Goal: Task Accomplishment & Management: Manage account settings

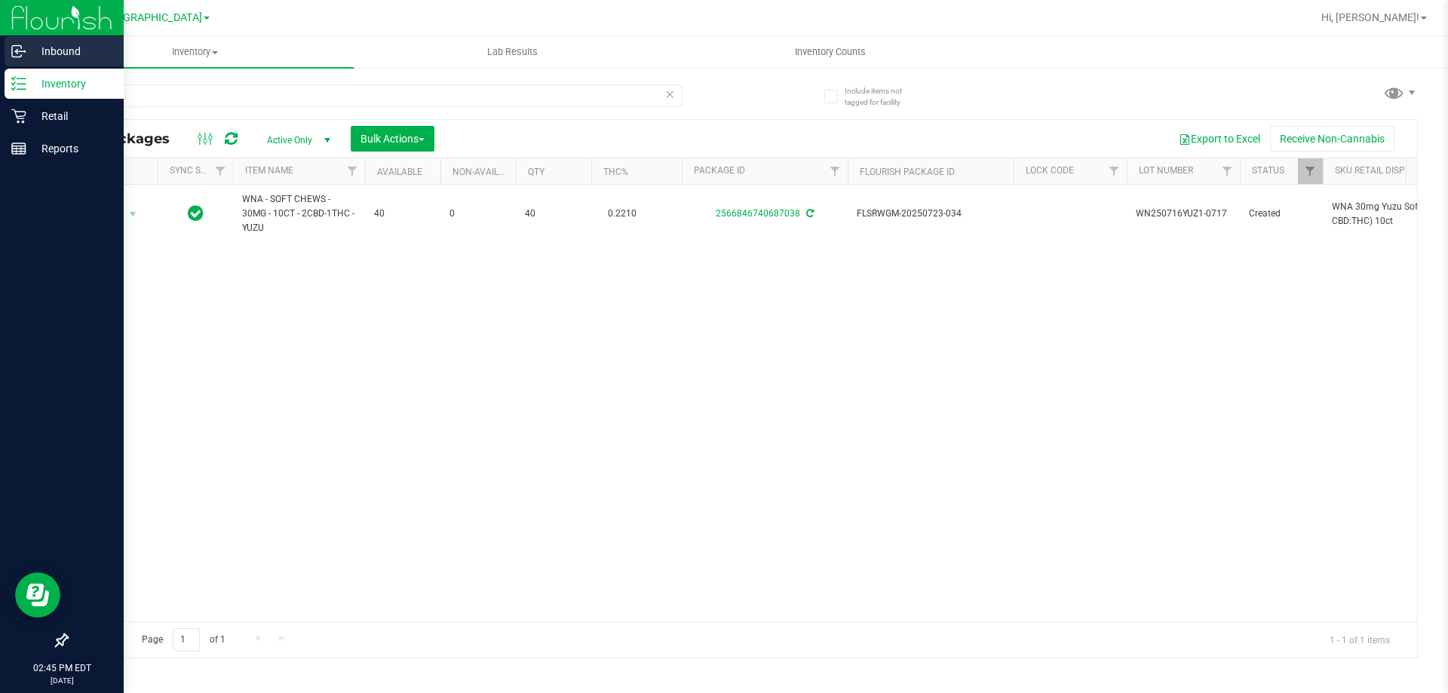
click at [75, 44] on p "Inbound" at bounding box center [71, 51] width 90 height 18
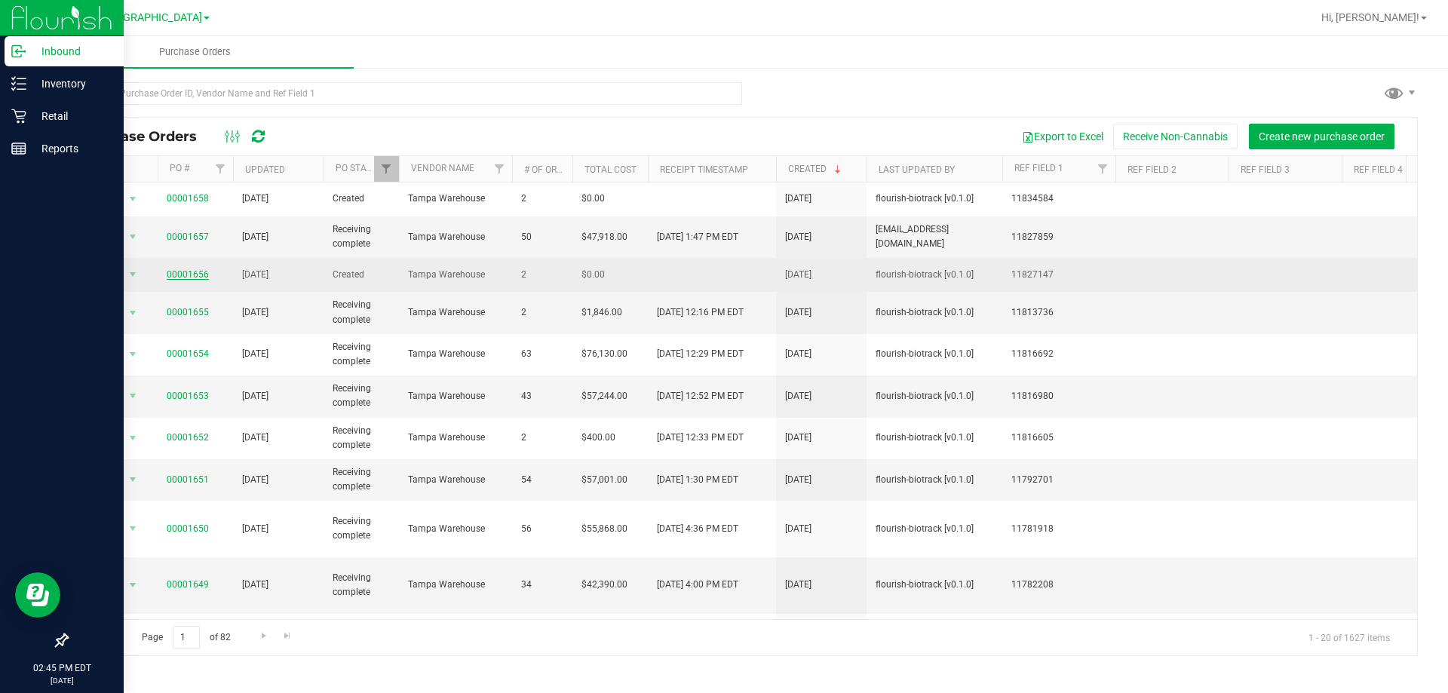
click at [186, 275] on link "00001656" at bounding box center [188, 274] width 42 height 11
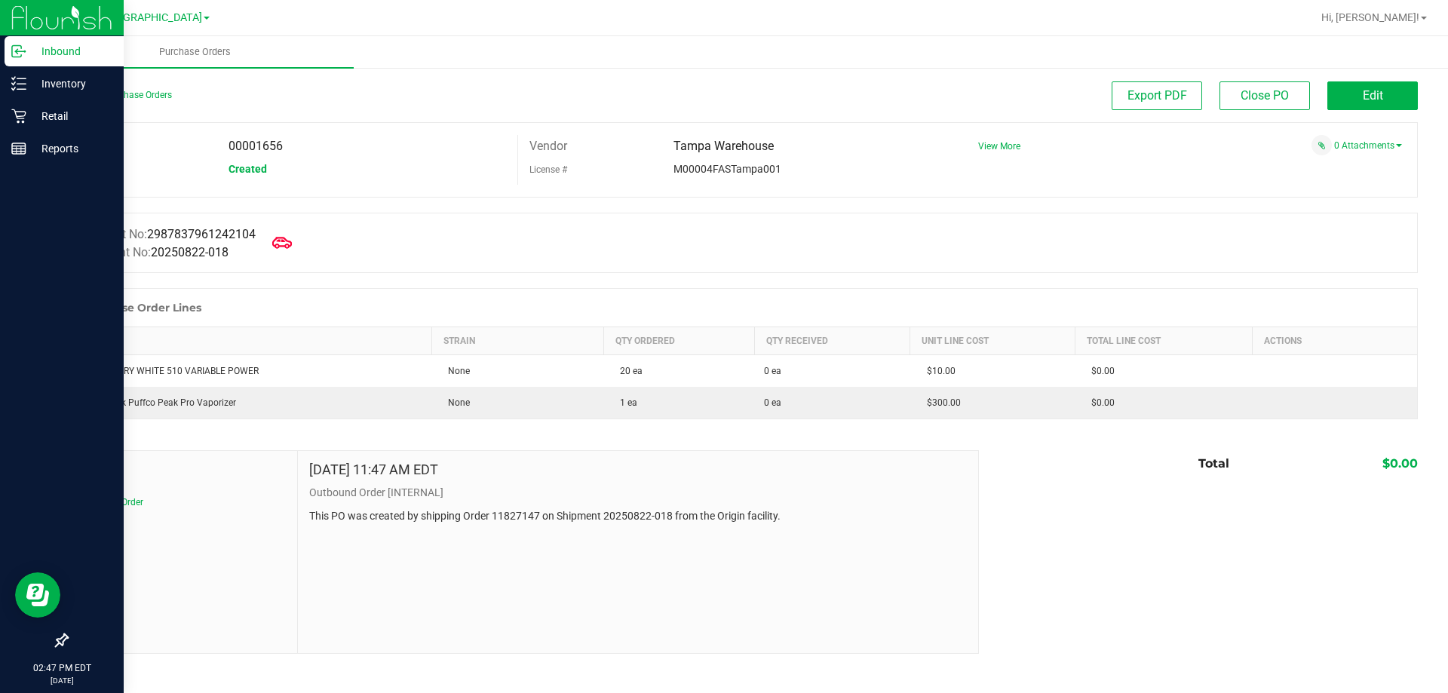
click at [290, 243] on icon at bounding box center [282, 243] width 20 height 20
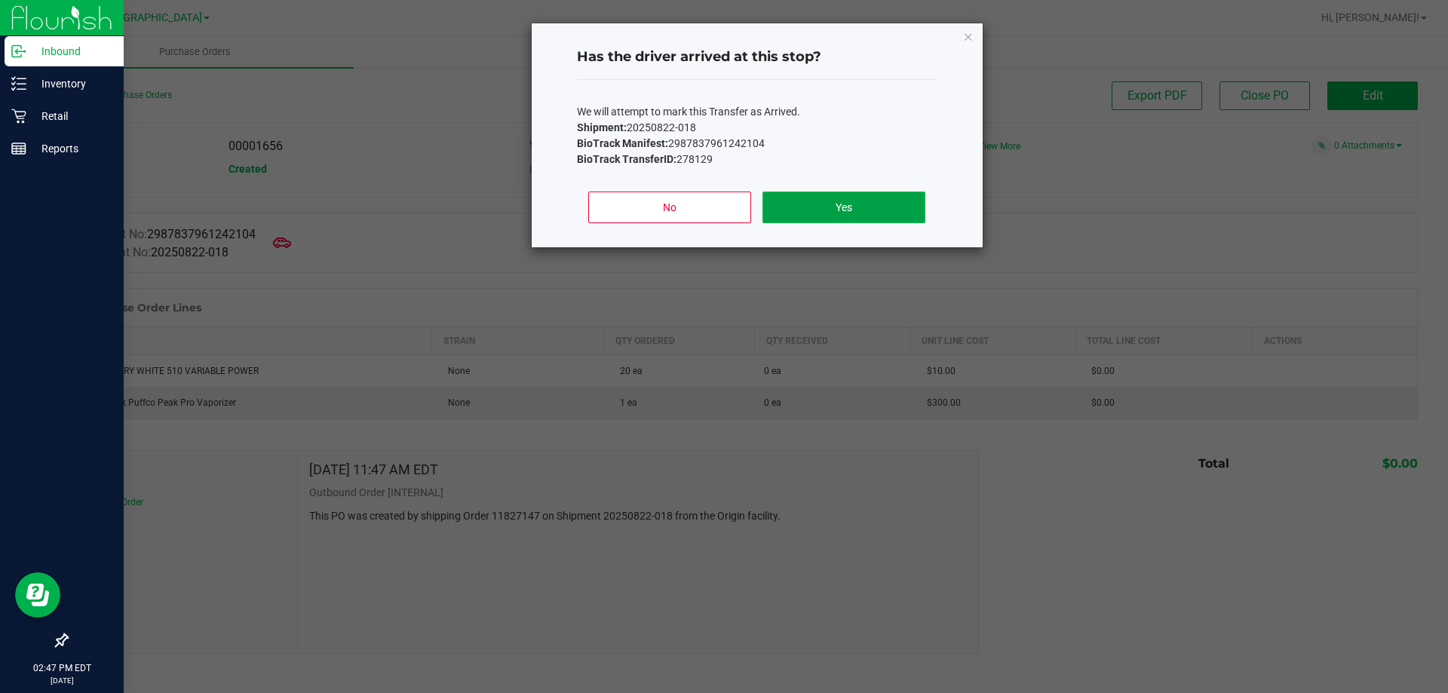
click at [829, 197] on button "Yes" at bounding box center [843, 208] width 162 height 32
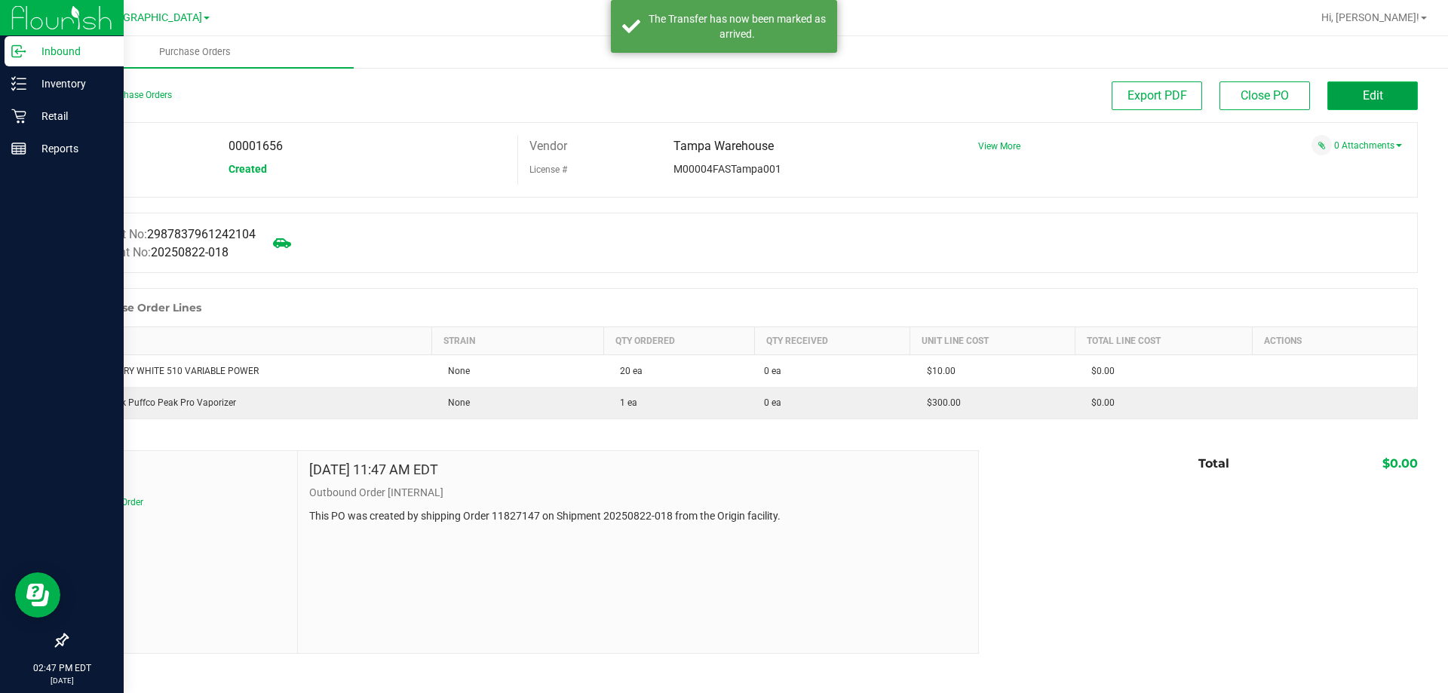
click at [1351, 95] on button "Edit" at bounding box center [1372, 95] width 90 height 29
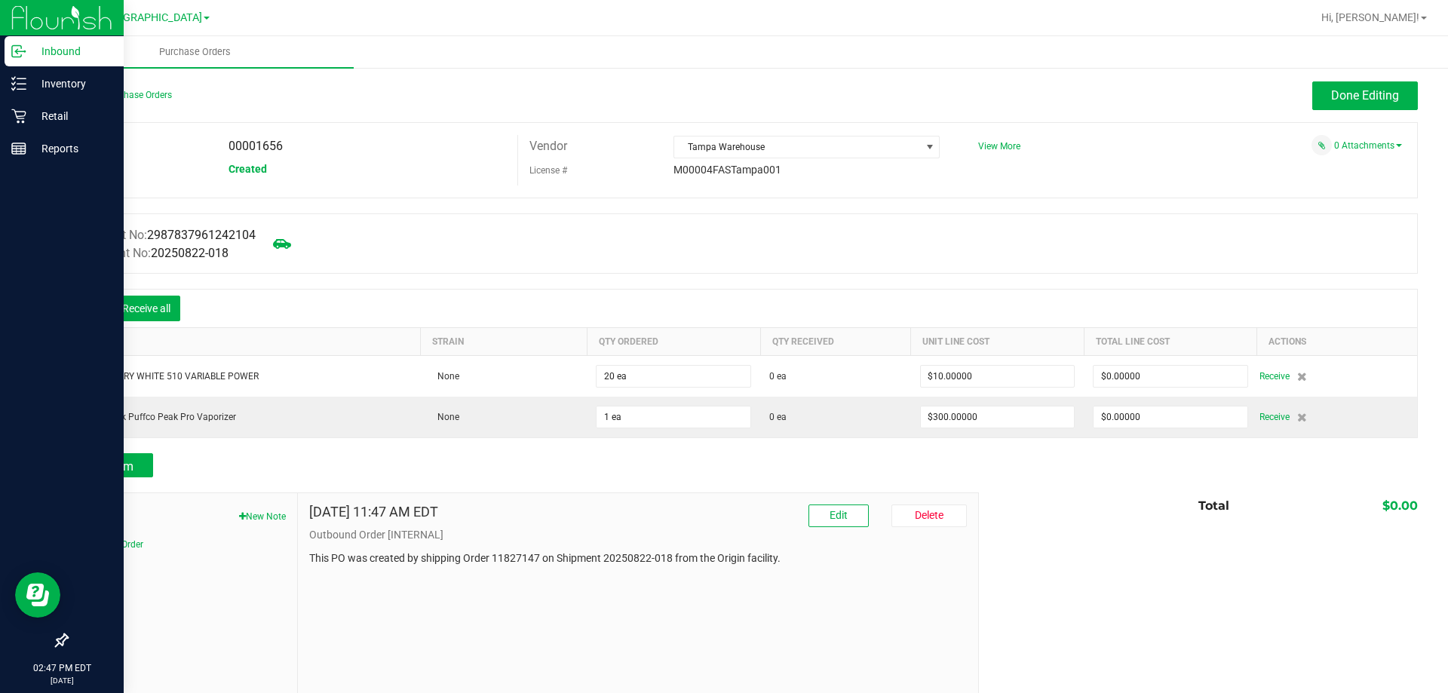
click at [84, 310] on icon at bounding box center [89, 309] width 15 height 15
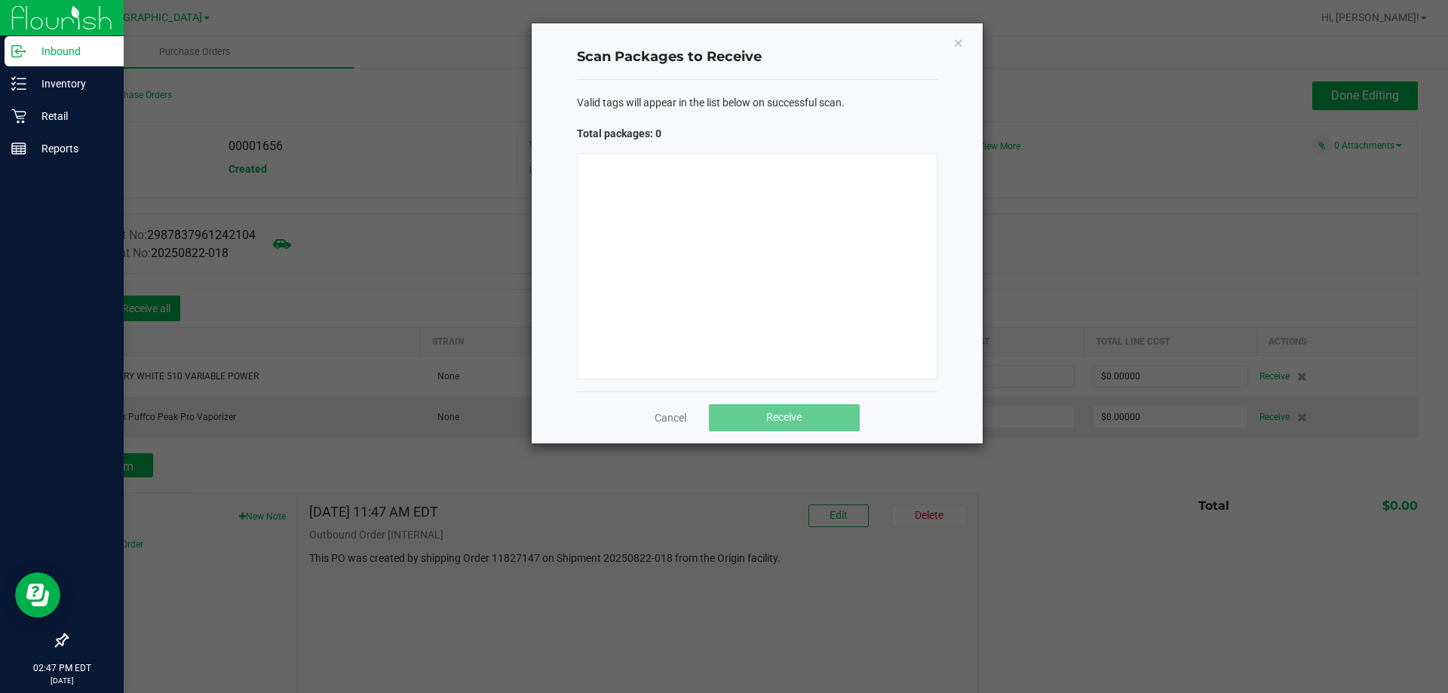
click at [710, 200] on div at bounding box center [757, 266] width 360 height 226
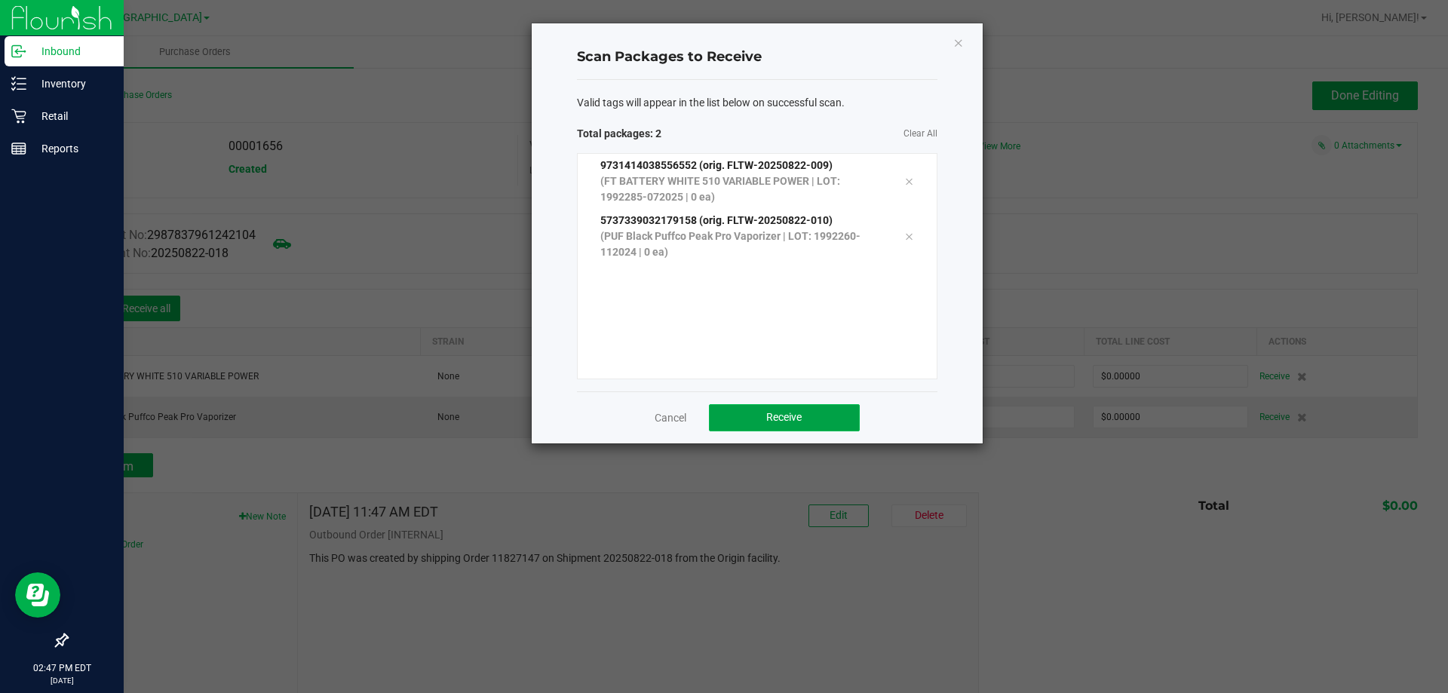
click at [783, 415] on span "Receive" at bounding box center [783, 417] width 35 height 12
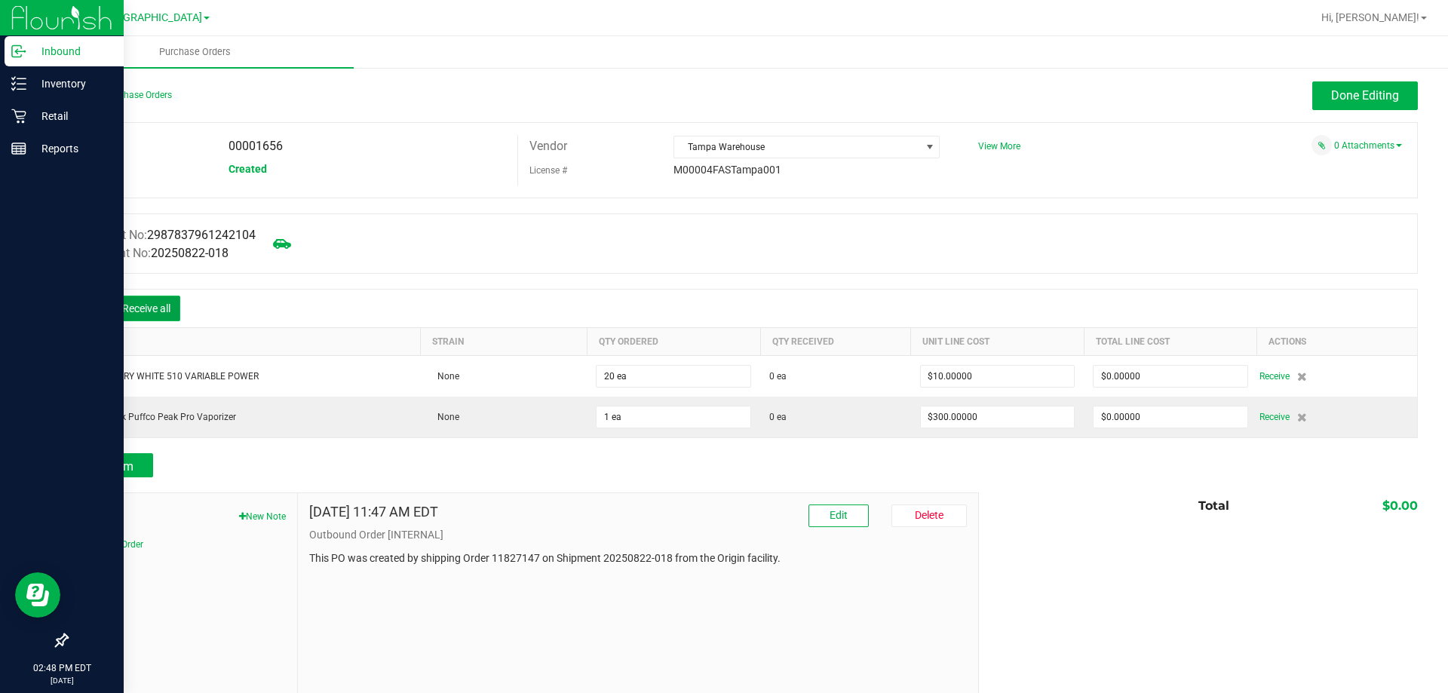
click at [156, 304] on button "Receive all" at bounding box center [146, 309] width 68 height 26
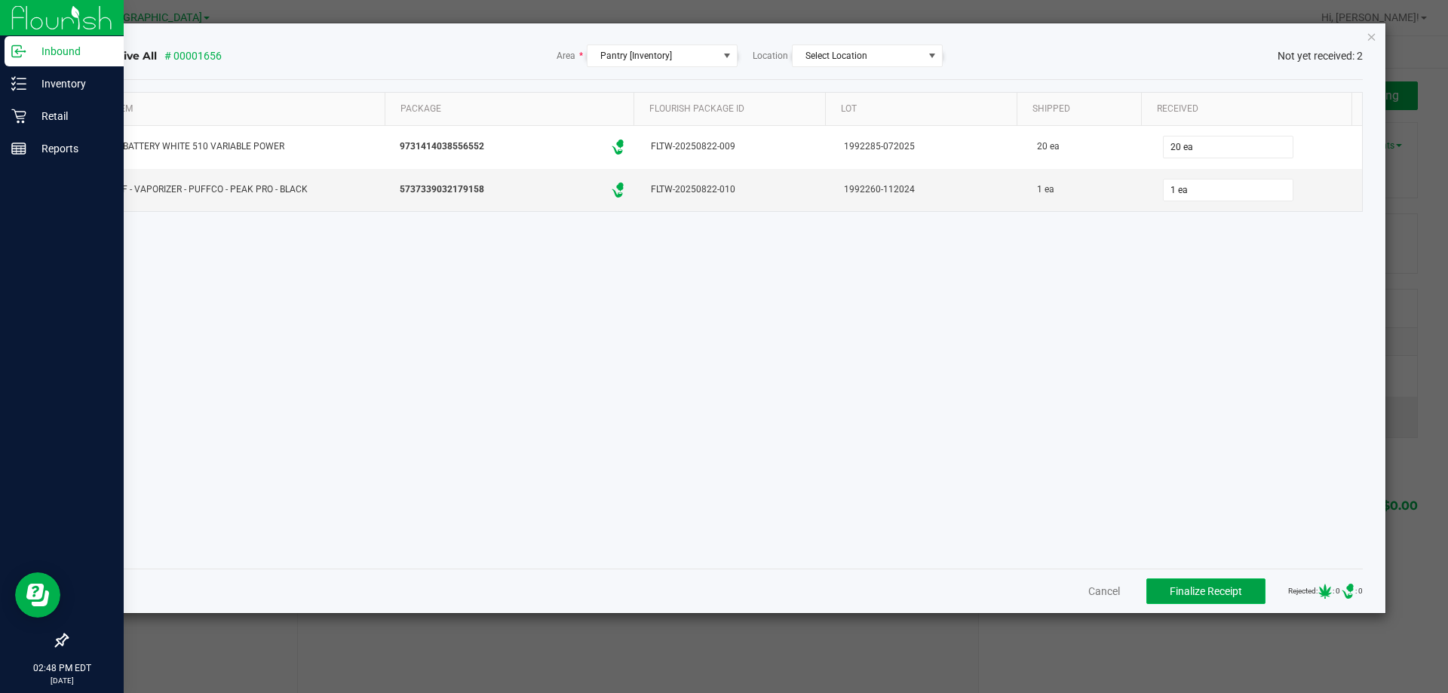
click at [1189, 593] on span "Finalize Receipt" at bounding box center [1206, 591] width 72 height 12
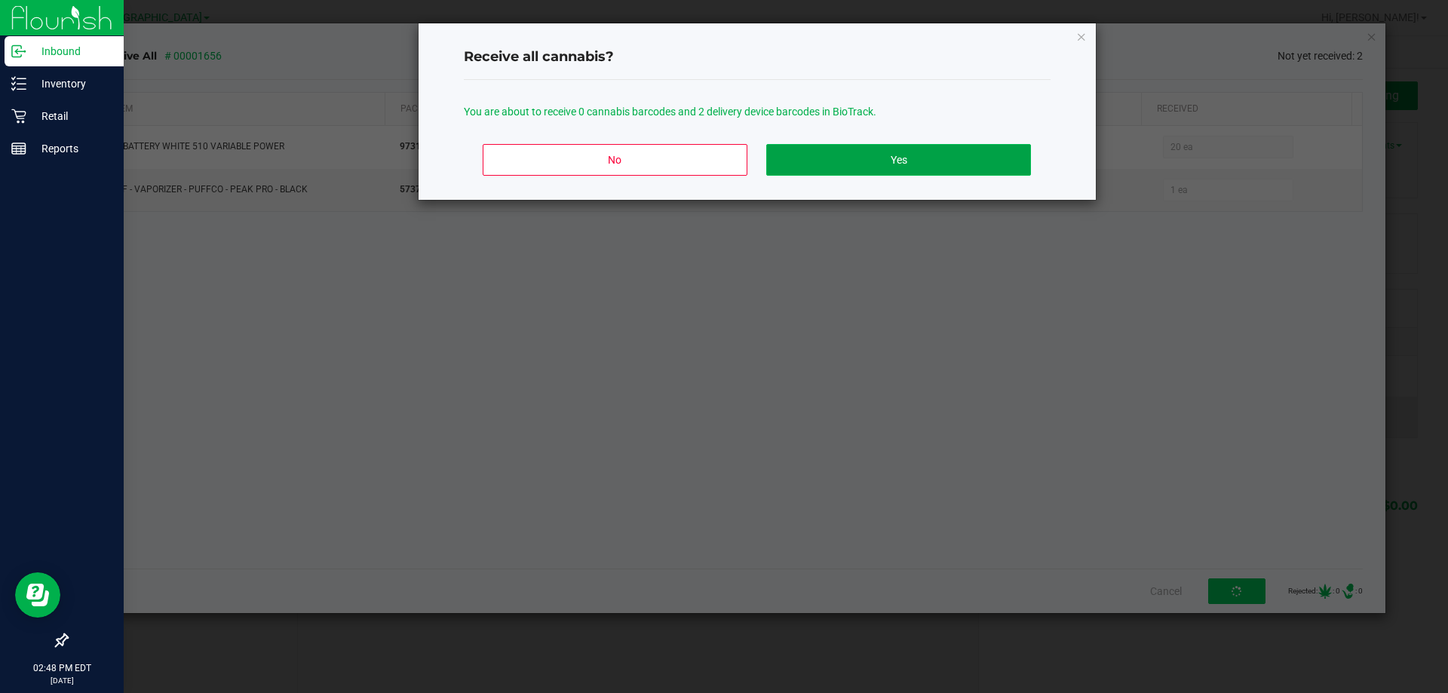
click at [955, 158] on button "Yes" at bounding box center [898, 160] width 264 height 32
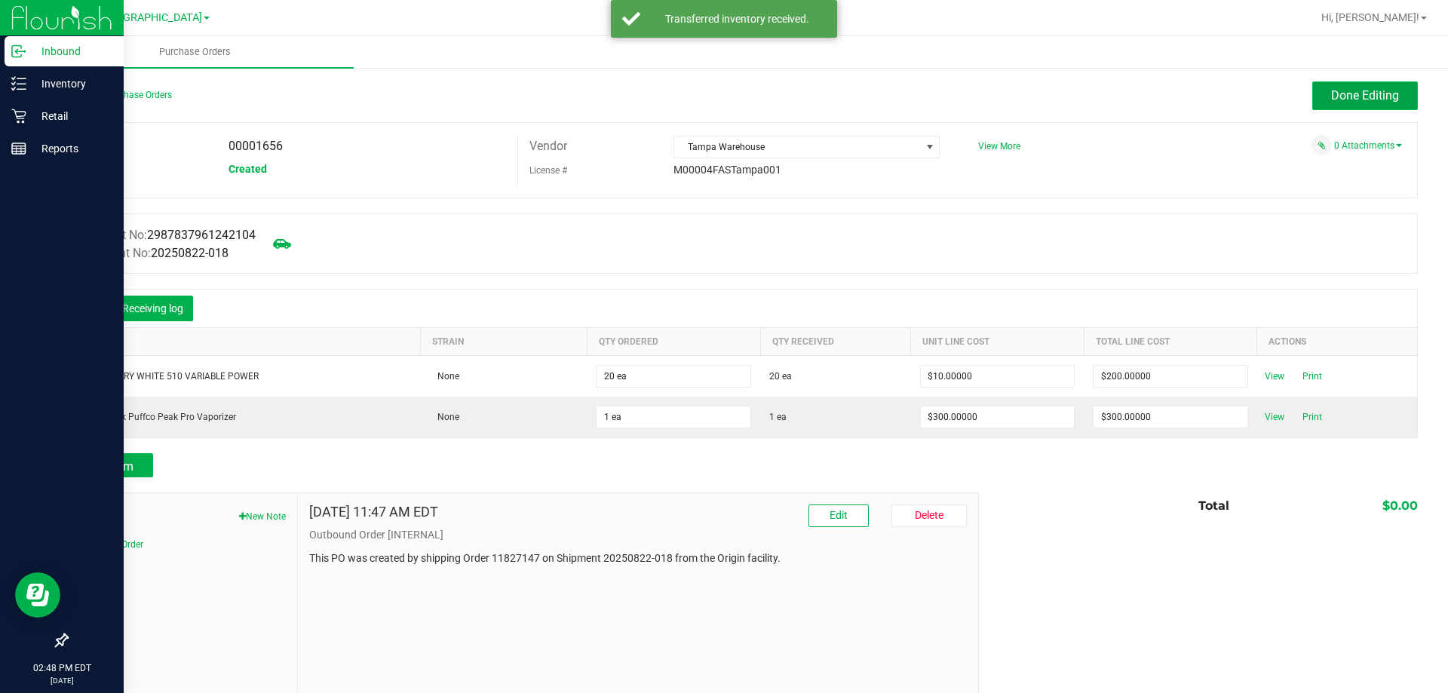
click at [1349, 88] on span "Done Editing" at bounding box center [1365, 95] width 68 height 14
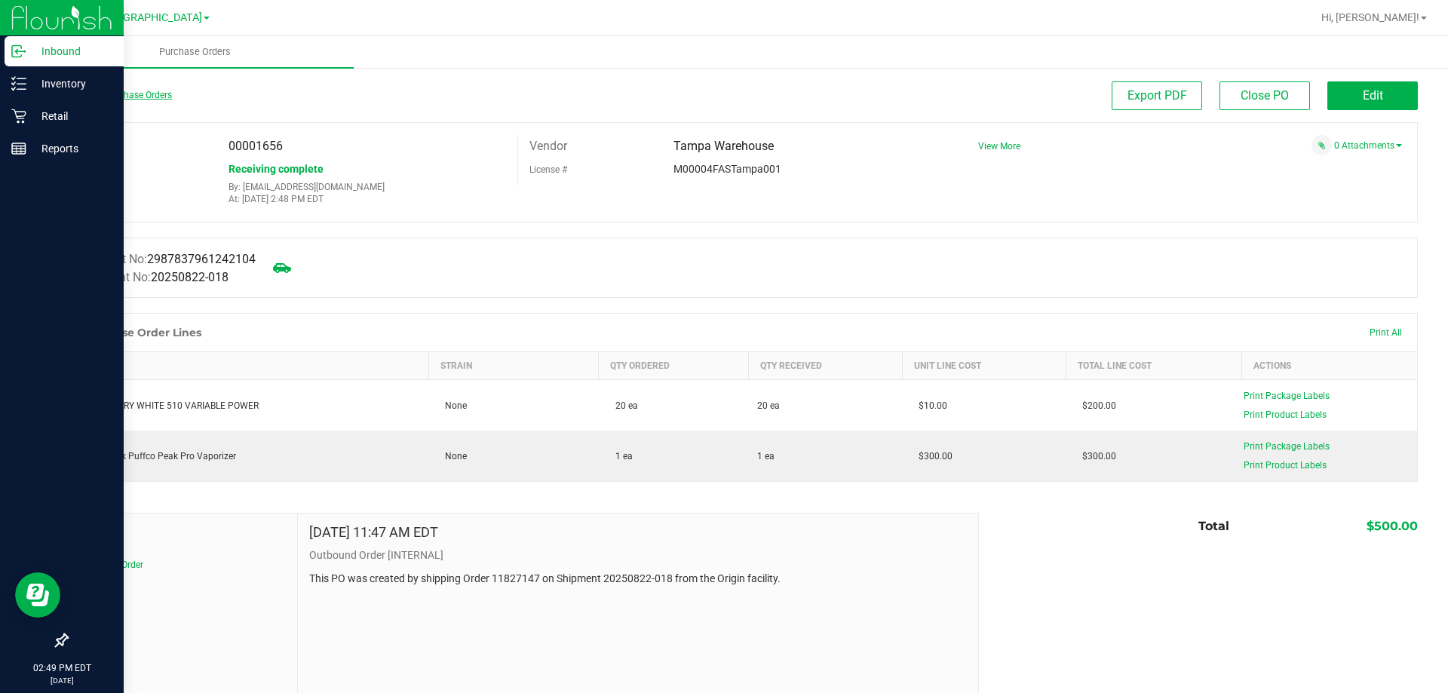
click at [144, 94] on link "Back to Purchase Orders" at bounding box center [119, 95] width 106 height 11
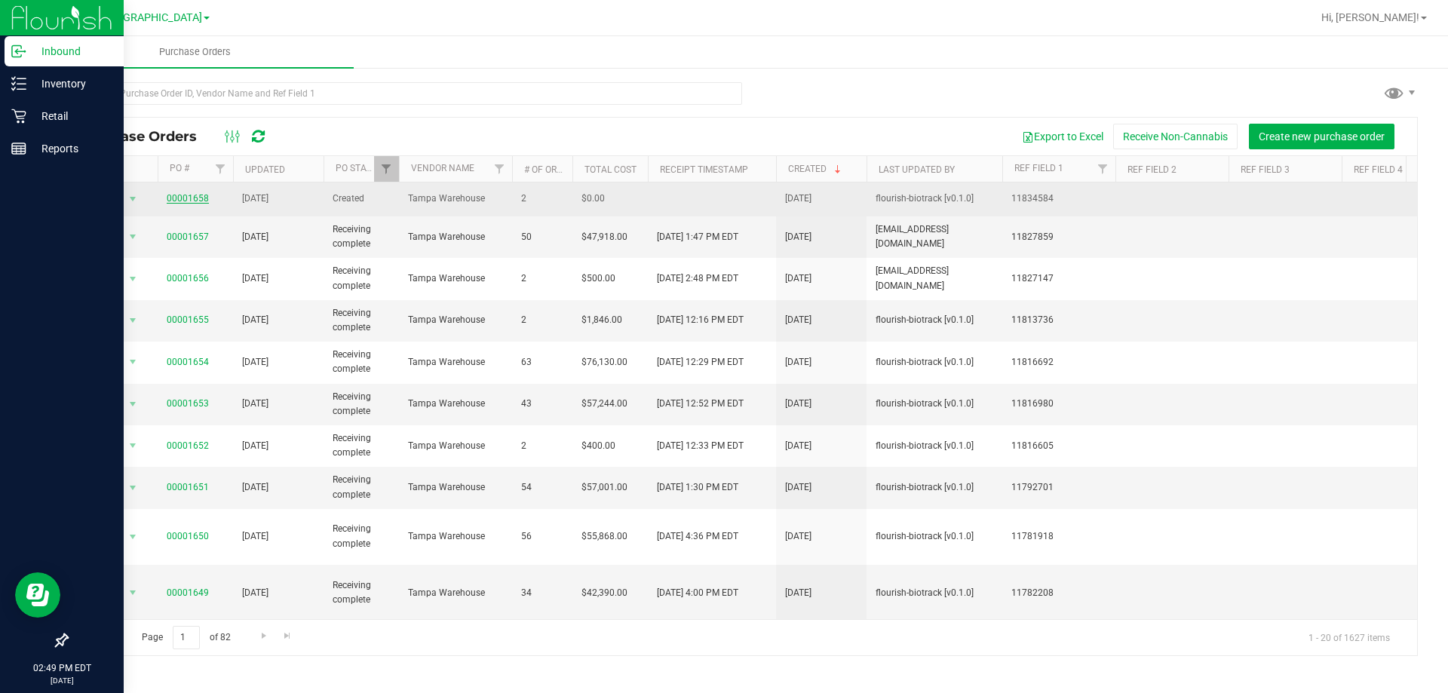
click at [198, 199] on link "00001658" at bounding box center [188, 198] width 42 height 11
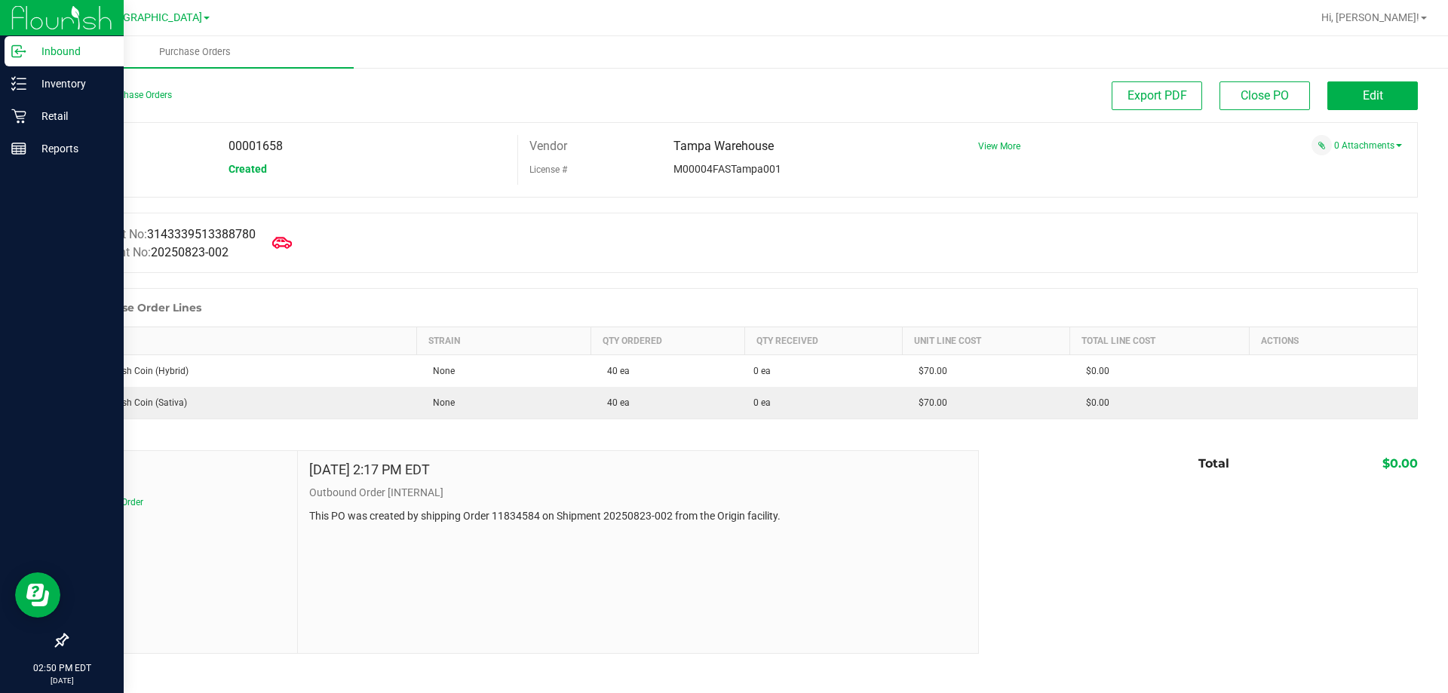
click at [289, 238] on icon at bounding box center [282, 242] width 20 height 11
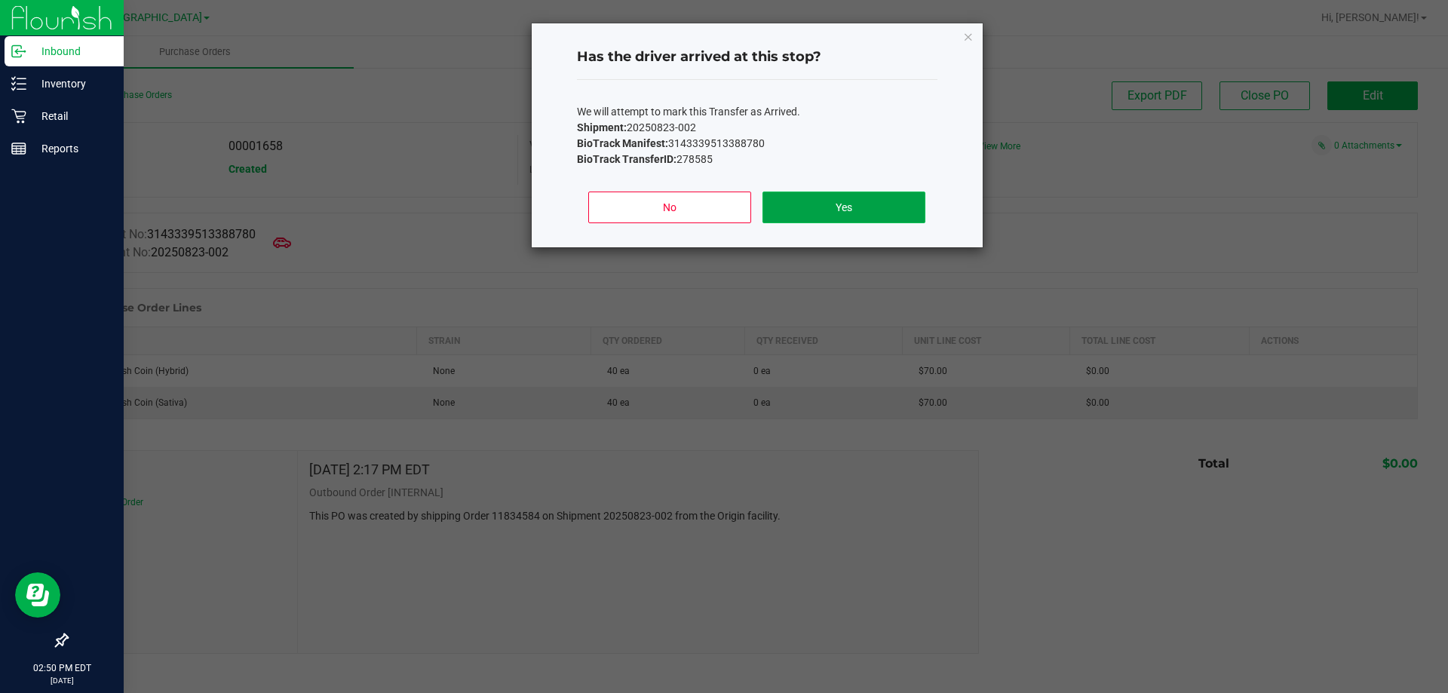
click at [831, 210] on button "Yes" at bounding box center [843, 208] width 162 height 32
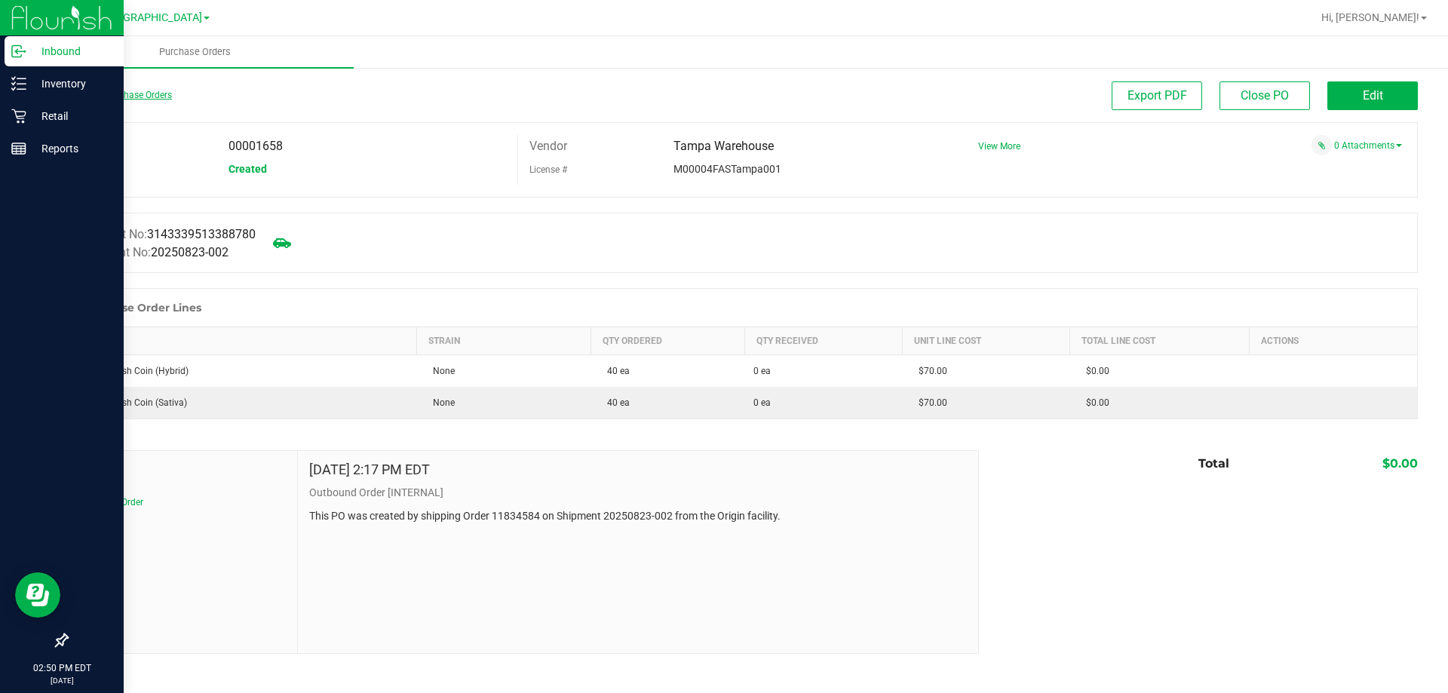
click at [126, 95] on link "Back to Purchase Orders" at bounding box center [119, 95] width 106 height 11
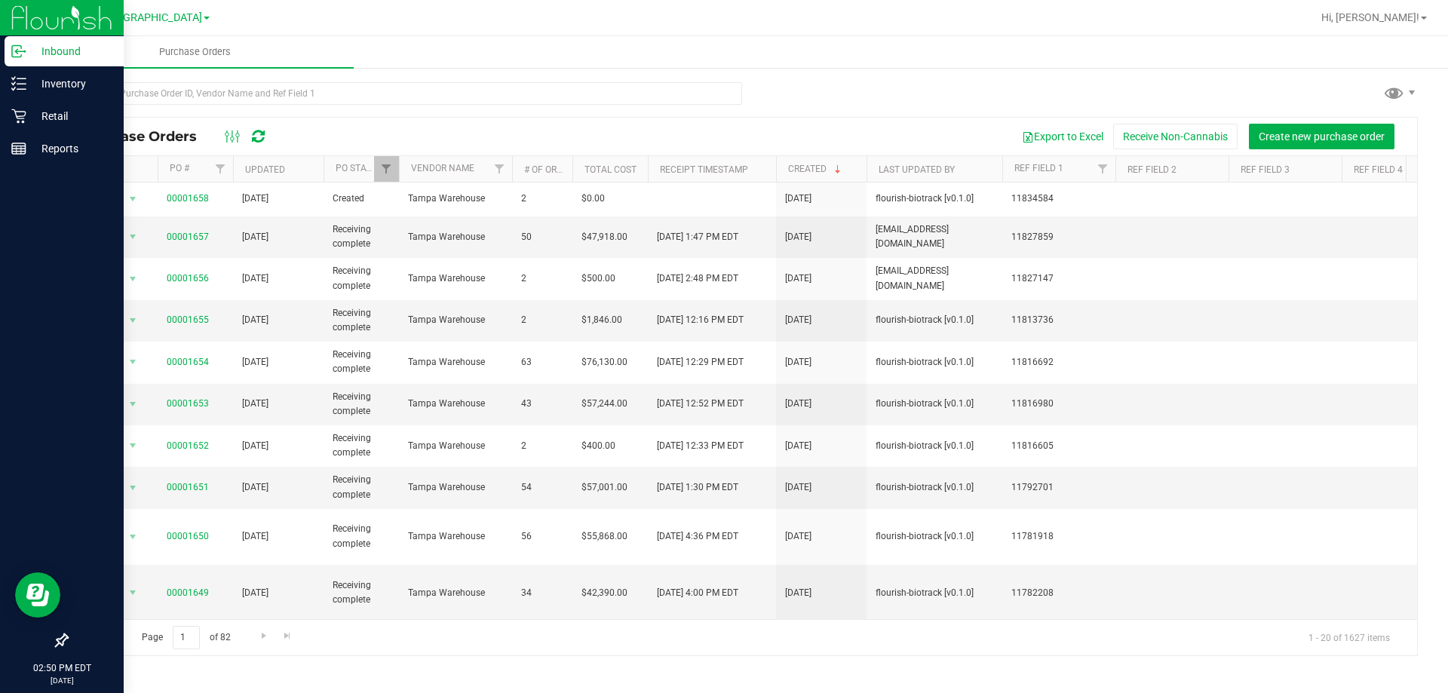
click at [48, 50] on p "Inbound" at bounding box center [71, 51] width 90 height 18
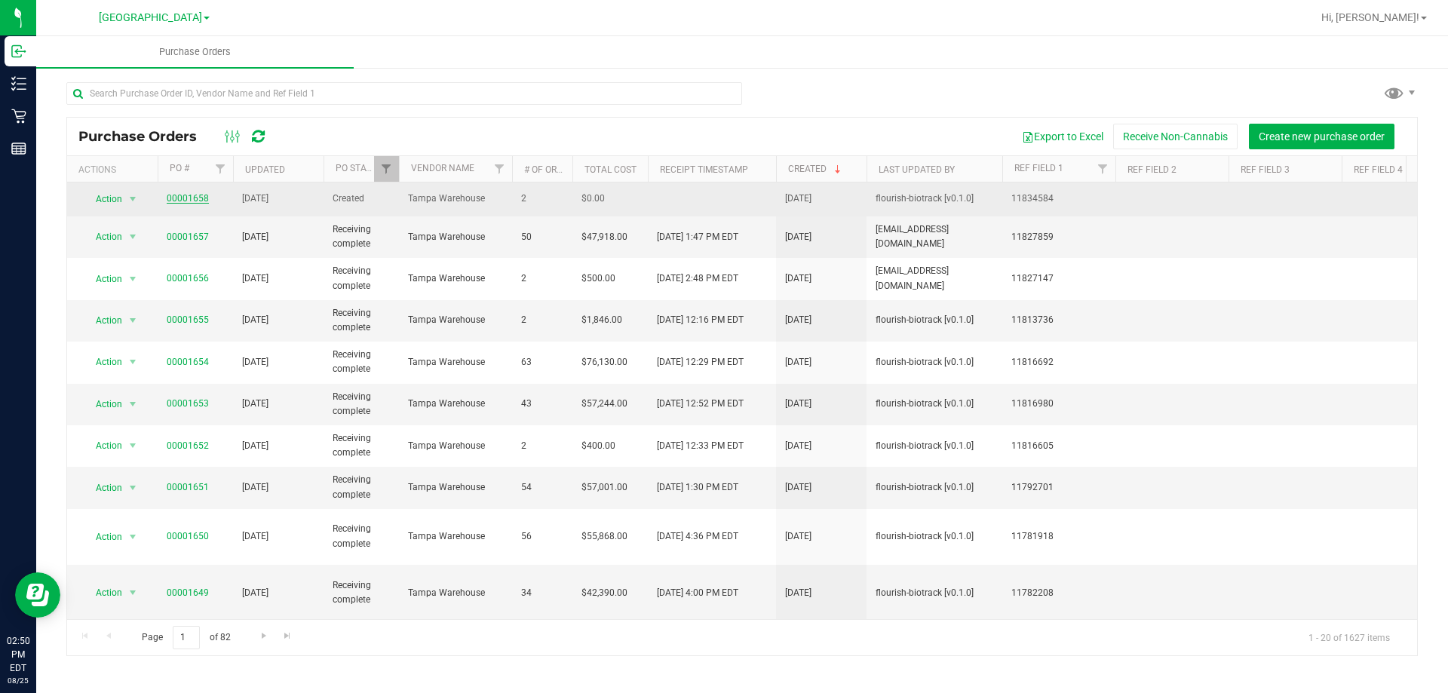
click at [192, 196] on link "00001658" at bounding box center [188, 198] width 42 height 11
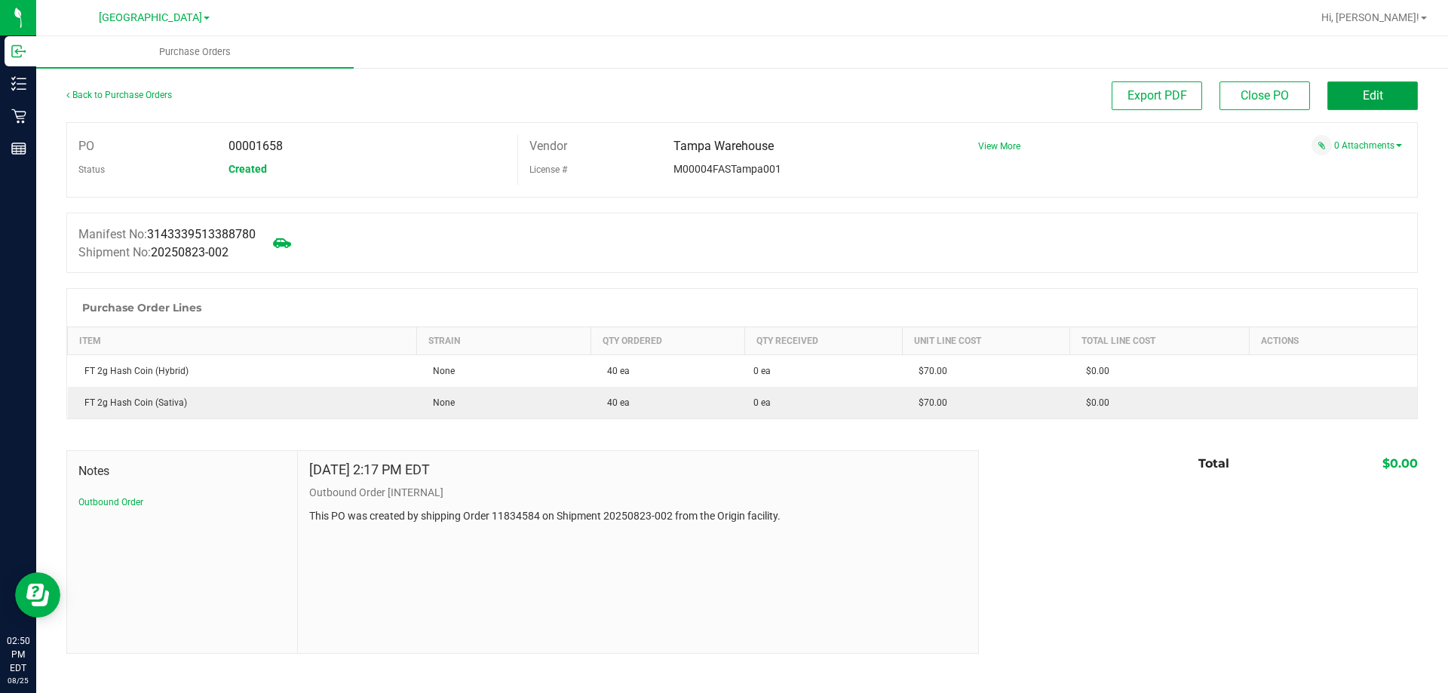
click at [1381, 86] on button "Edit" at bounding box center [1372, 95] width 90 height 29
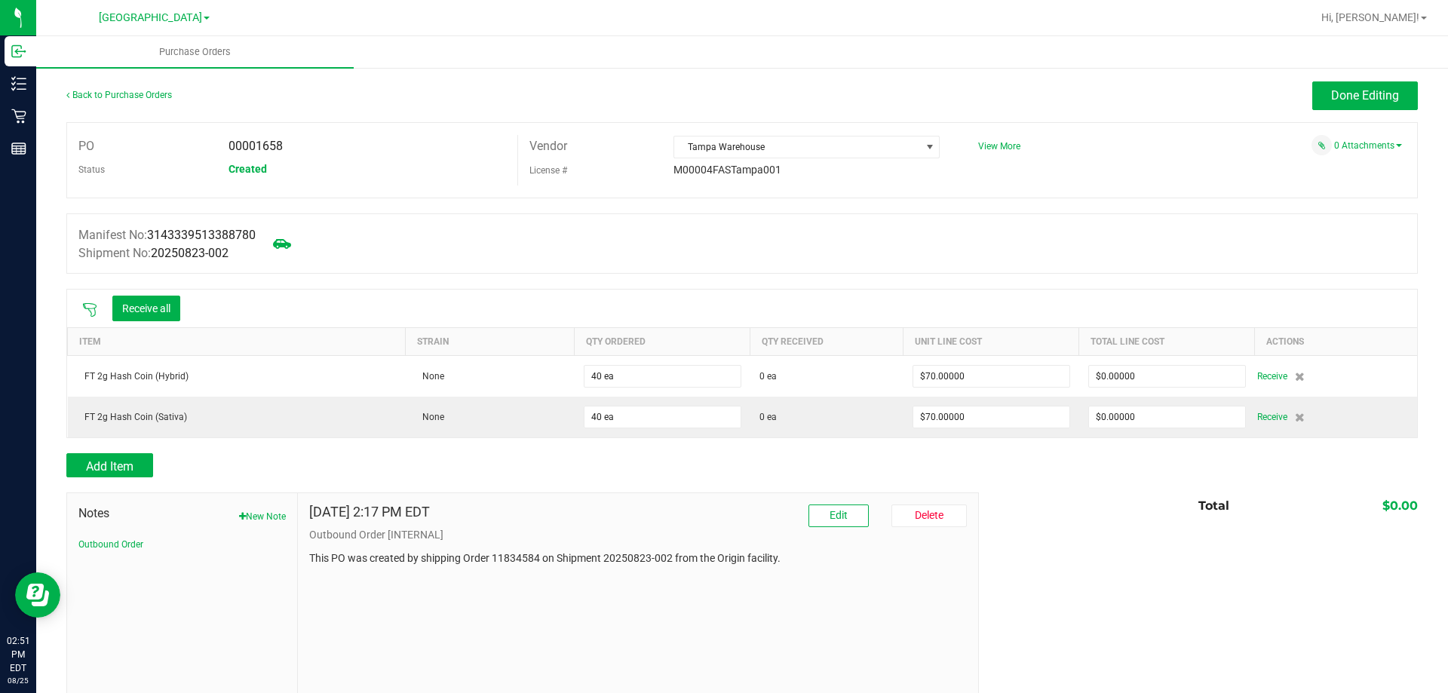
click at [95, 309] on icon at bounding box center [89, 309] width 15 height 15
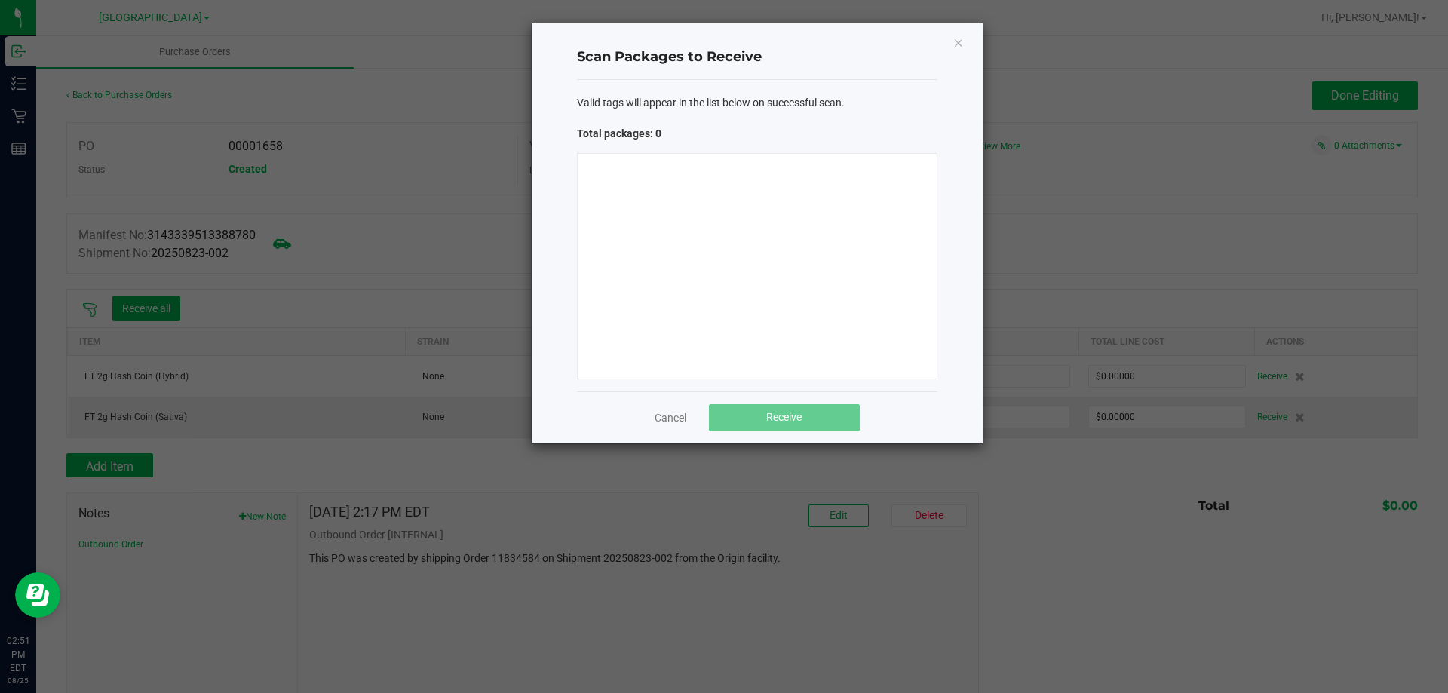
click at [724, 192] on div at bounding box center [757, 266] width 360 height 226
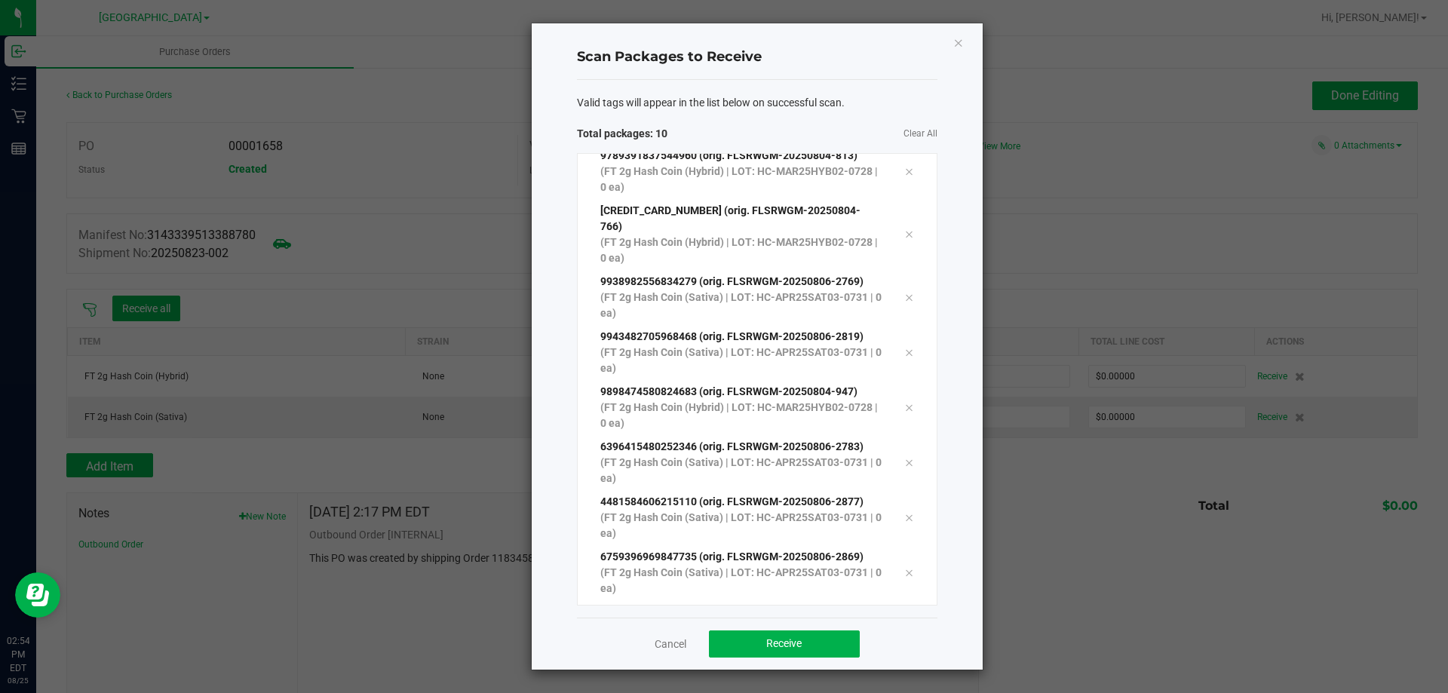
scroll to position [137, 0]
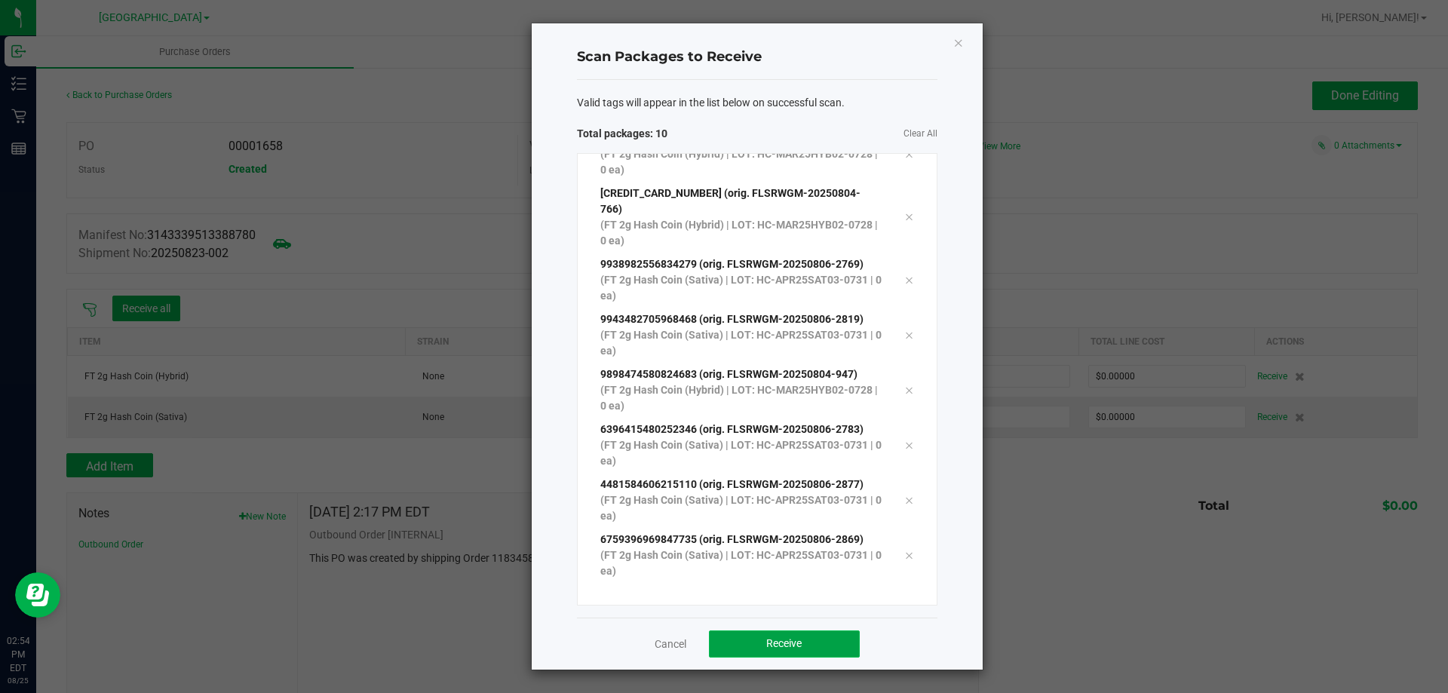
click at [803, 644] on button "Receive" at bounding box center [784, 643] width 151 height 27
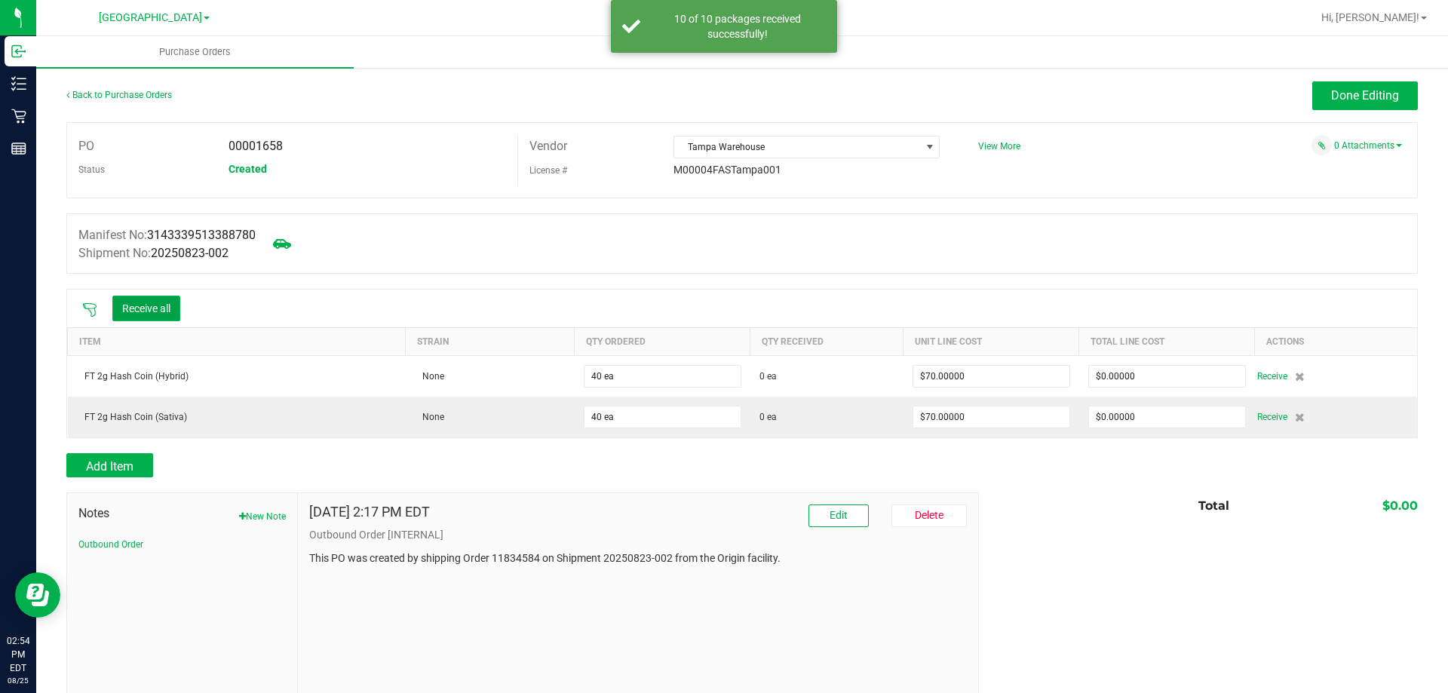
click at [166, 304] on button "Receive all" at bounding box center [146, 309] width 68 height 26
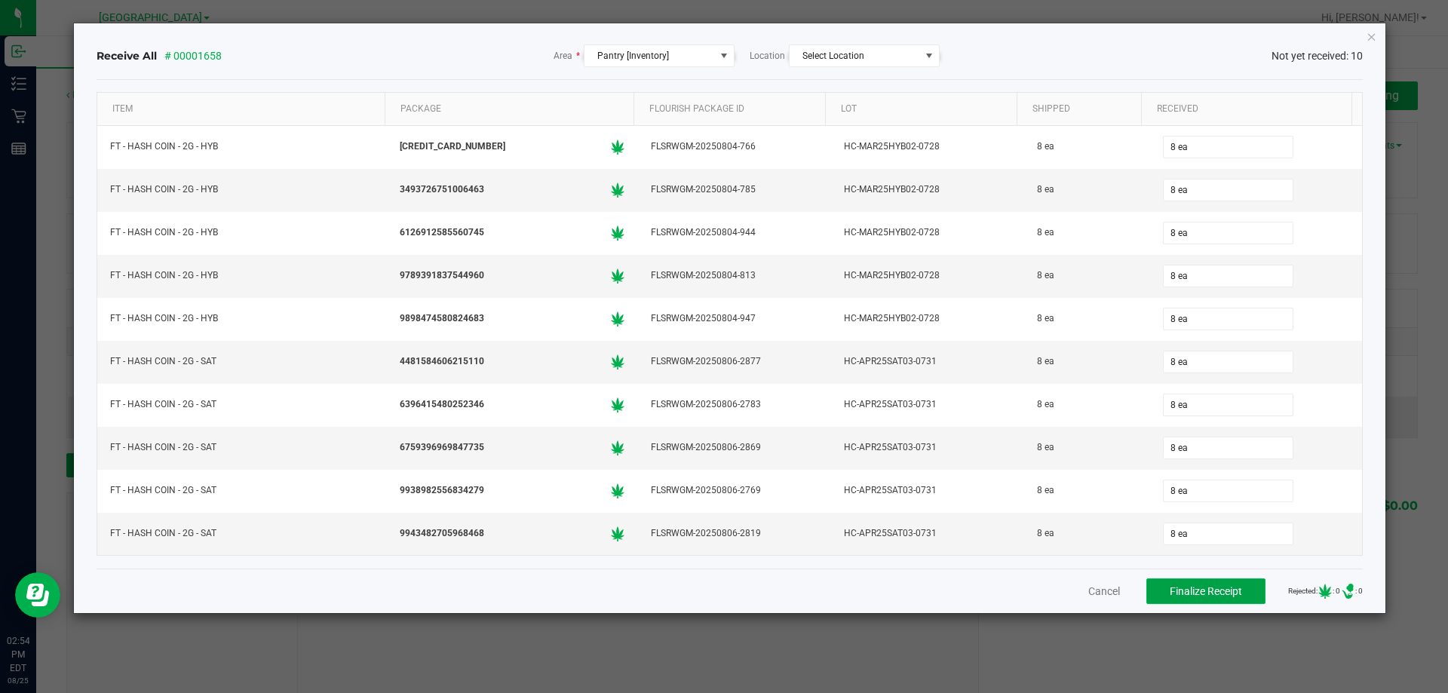
click at [1222, 592] on span "Finalize Receipt" at bounding box center [1206, 591] width 72 height 12
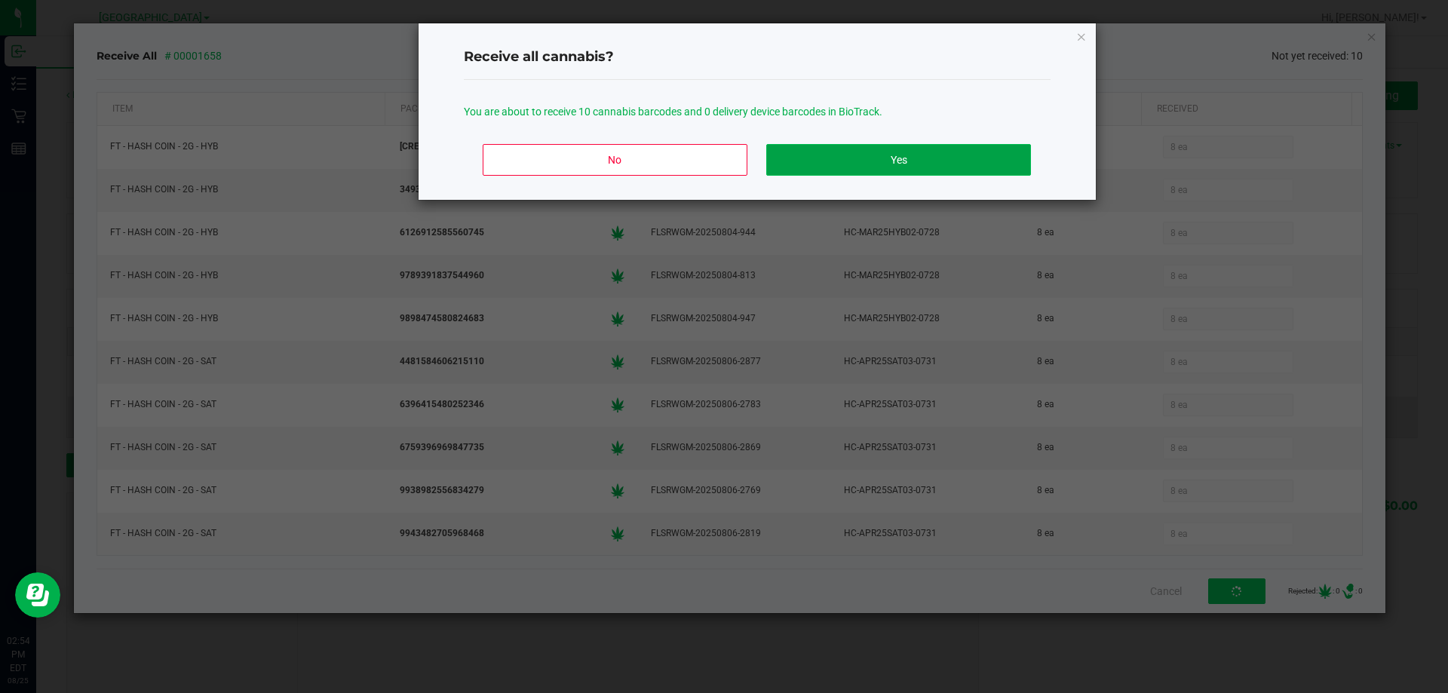
click at [939, 156] on button "Yes" at bounding box center [898, 160] width 264 height 32
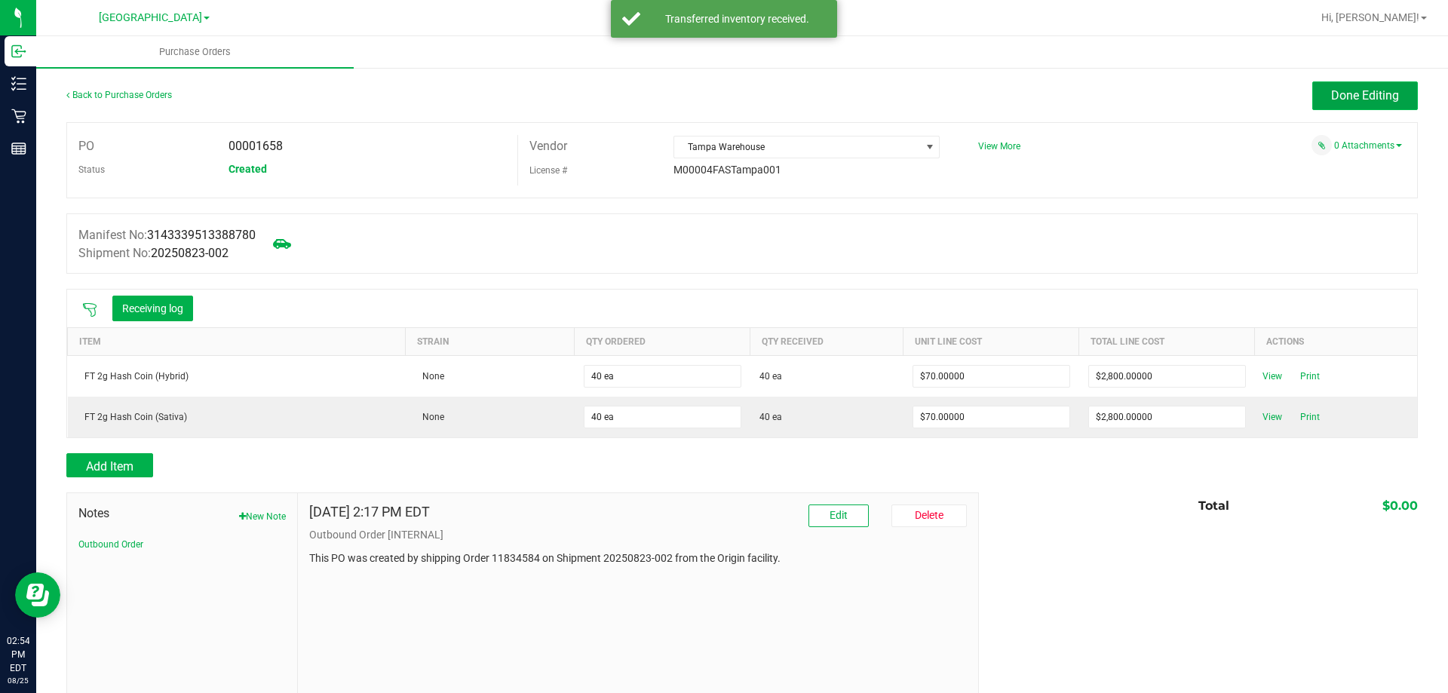
click at [1351, 96] on span "Done Editing" at bounding box center [1365, 95] width 68 height 14
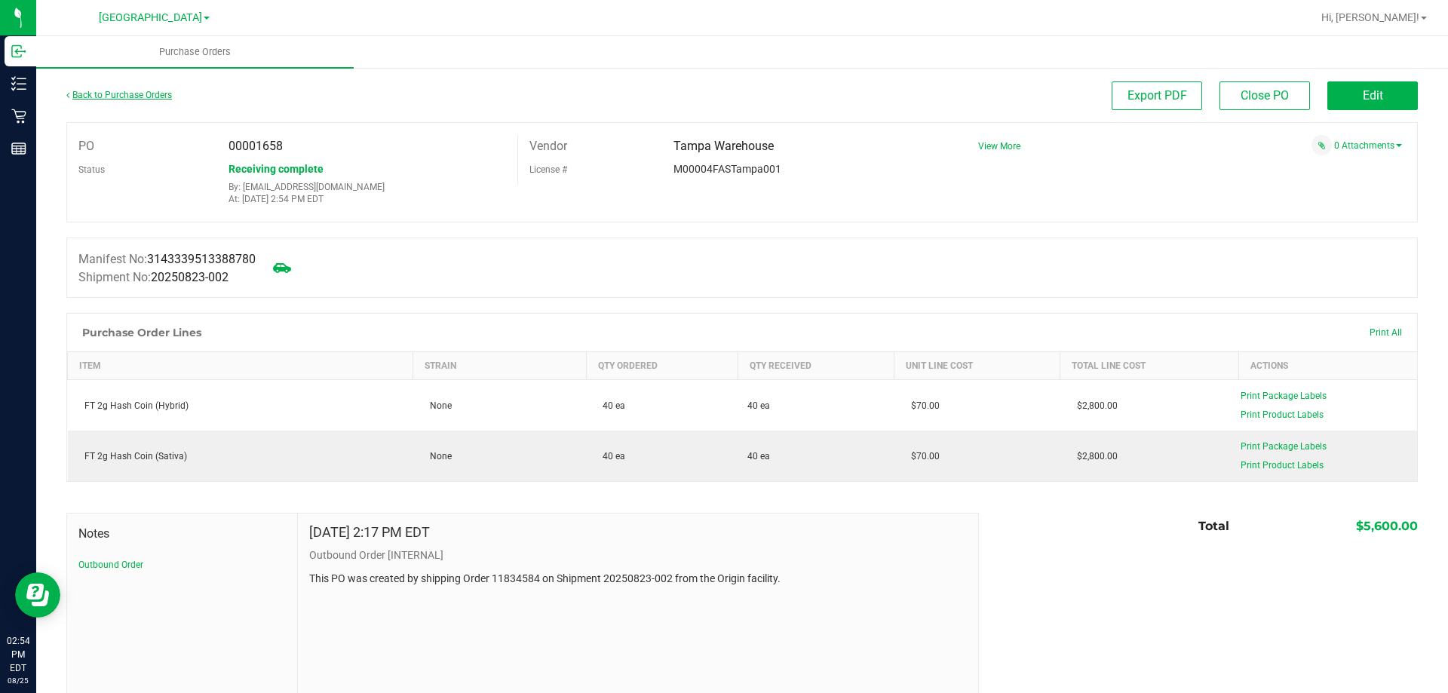
click at [139, 94] on link "Back to Purchase Orders" at bounding box center [119, 95] width 106 height 11
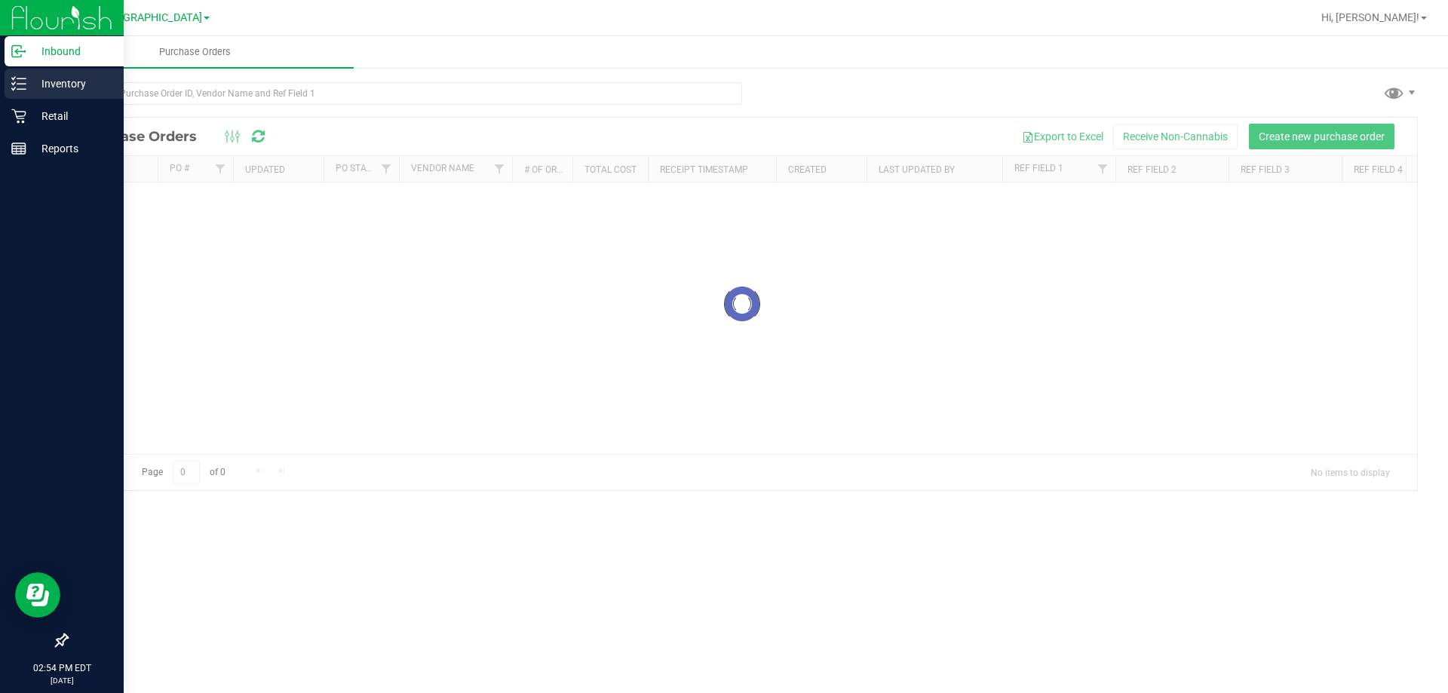
click at [24, 87] on icon at bounding box center [18, 83] width 15 height 15
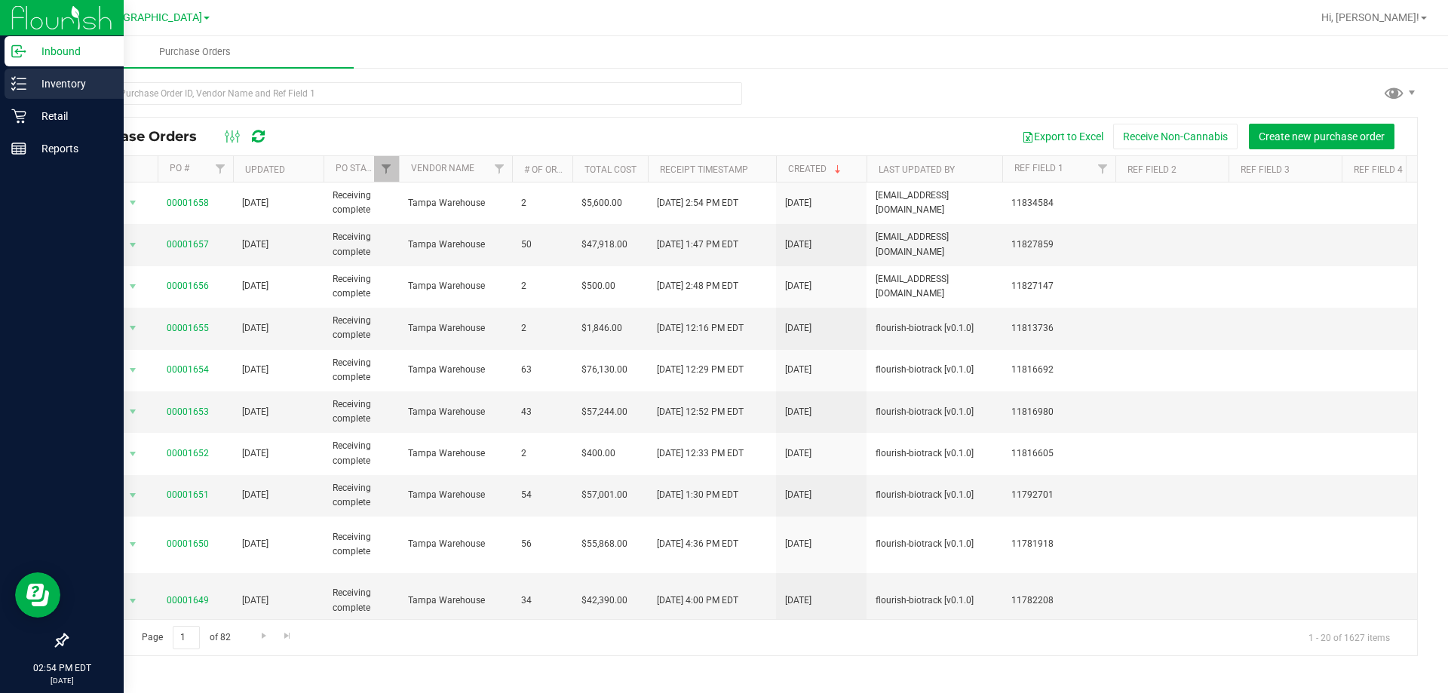
click at [33, 78] on p "Inventory" at bounding box center [71, 84] width 90 height 18
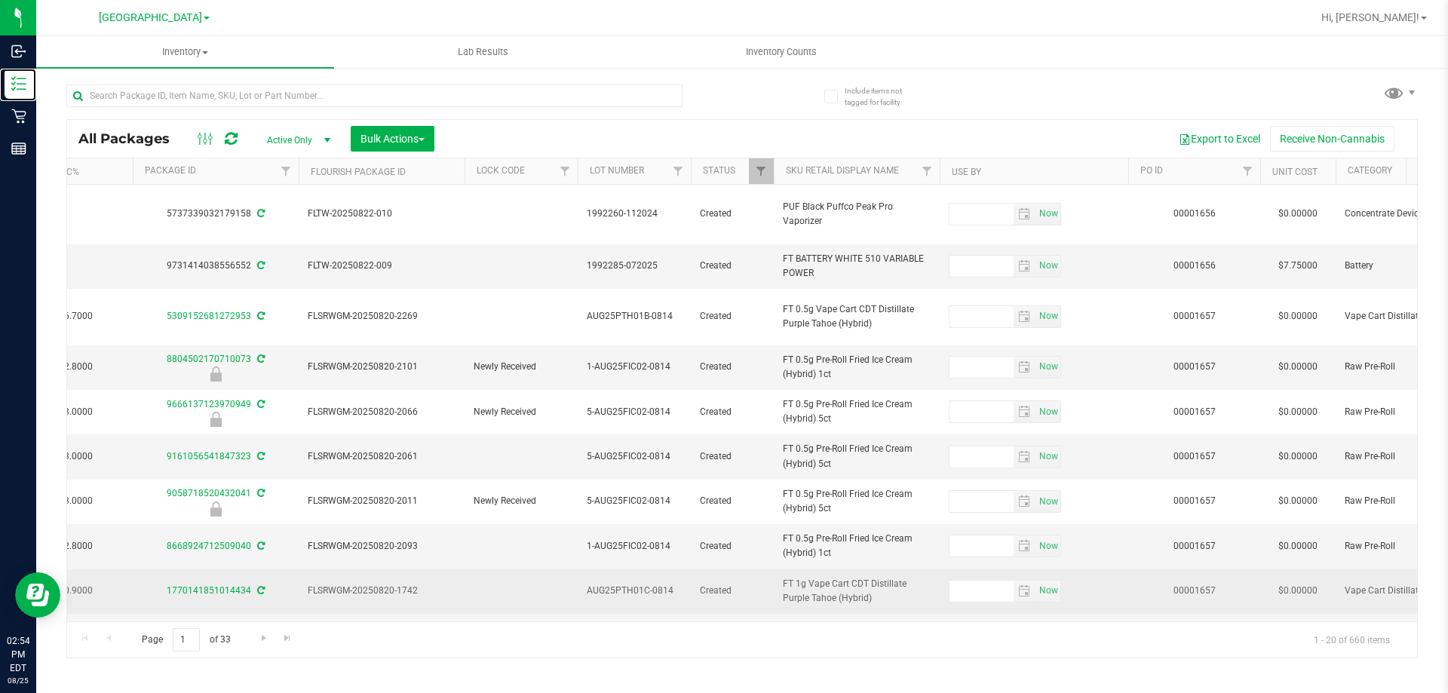
scroll to position [0, 555]
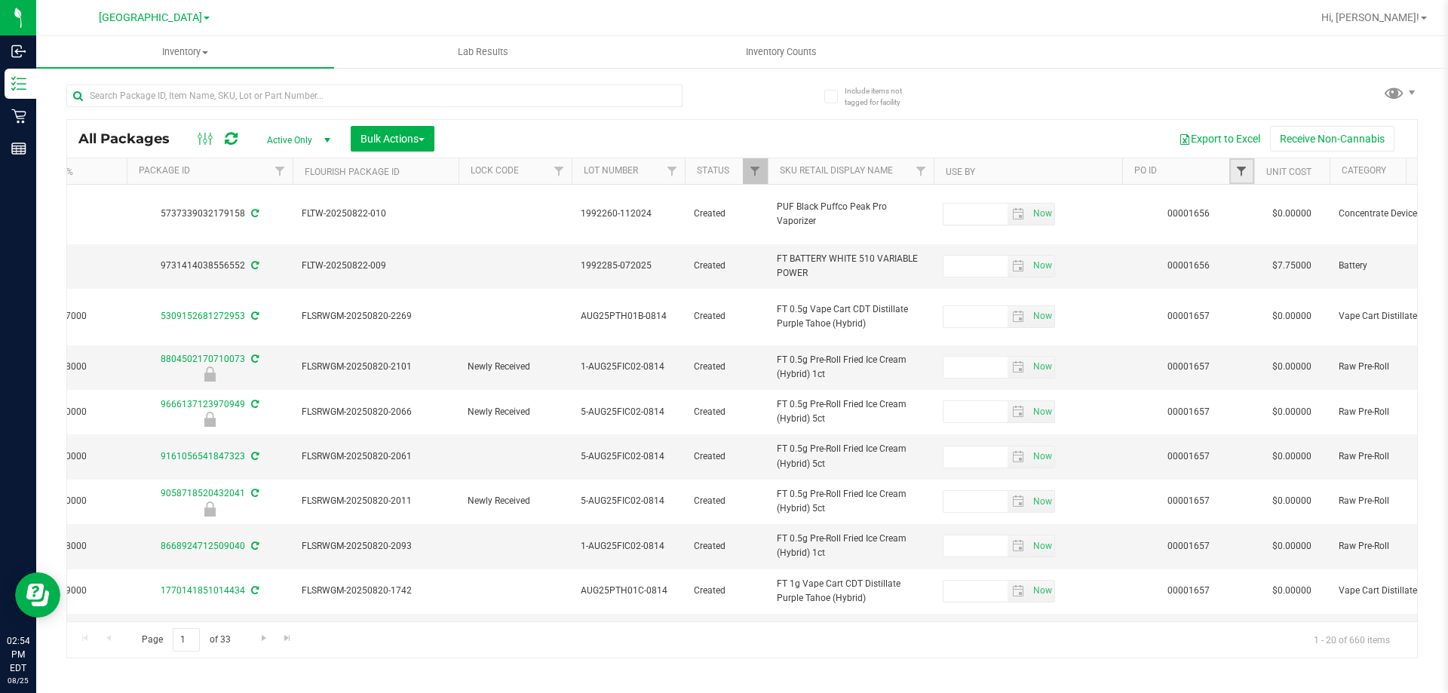
click at [1243, 170] on span "Filter" at bounding box center [1241, 171] width 12 height 12
type input "1658"
click at [1238, 228] on button "Filter" at bounding box center [1274, 244] width 72 height 33
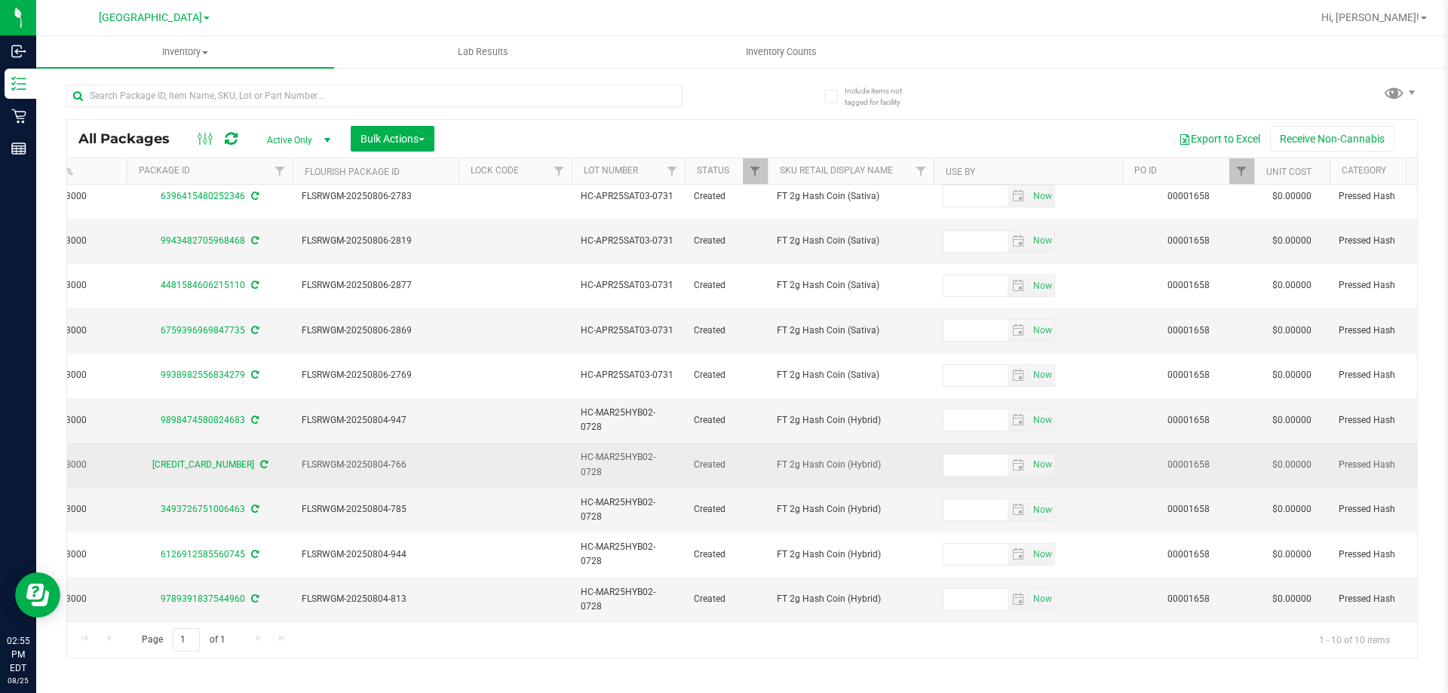
scroll to position [22, 555]
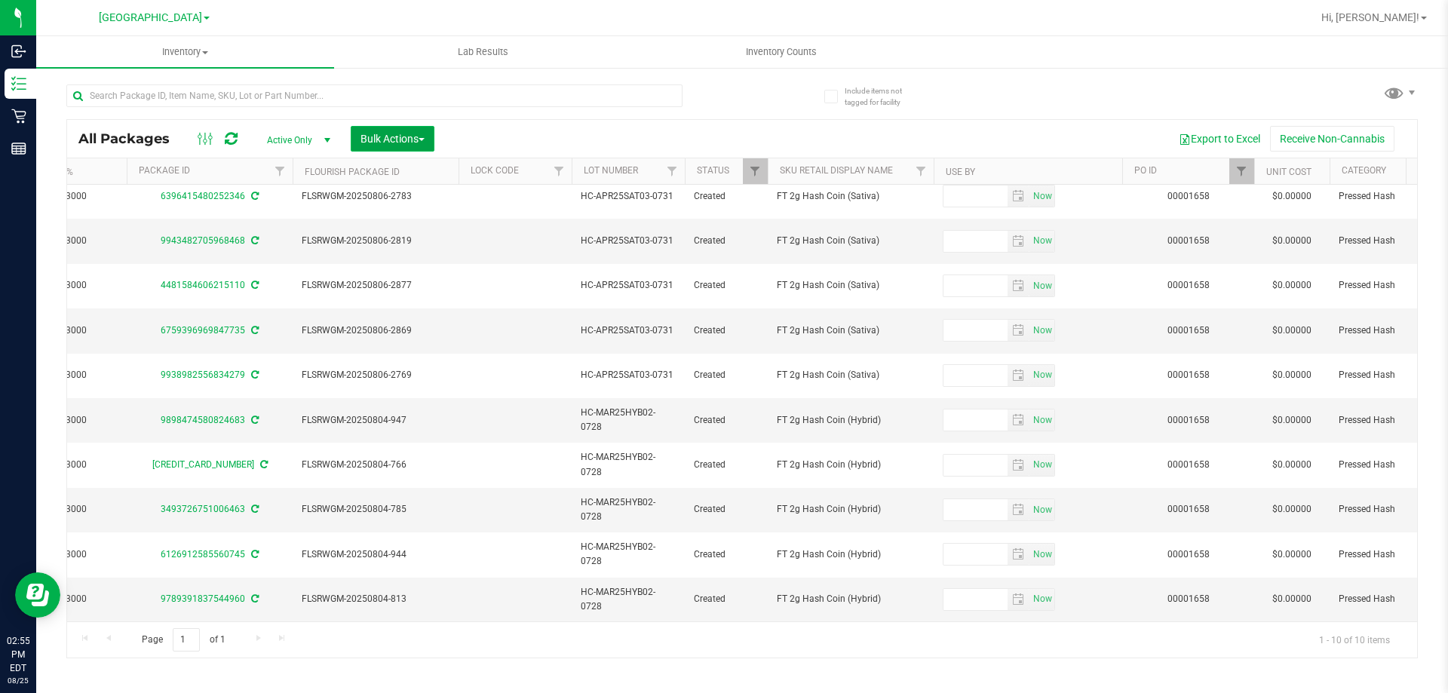
click at [404, 134] on span "Bulk Actions" at bounding box center [392, 139] width 64 height 12
click at [399, 262] on span "Lock/Unlock packages" at bounding box center [411, 256] width 103 height 12
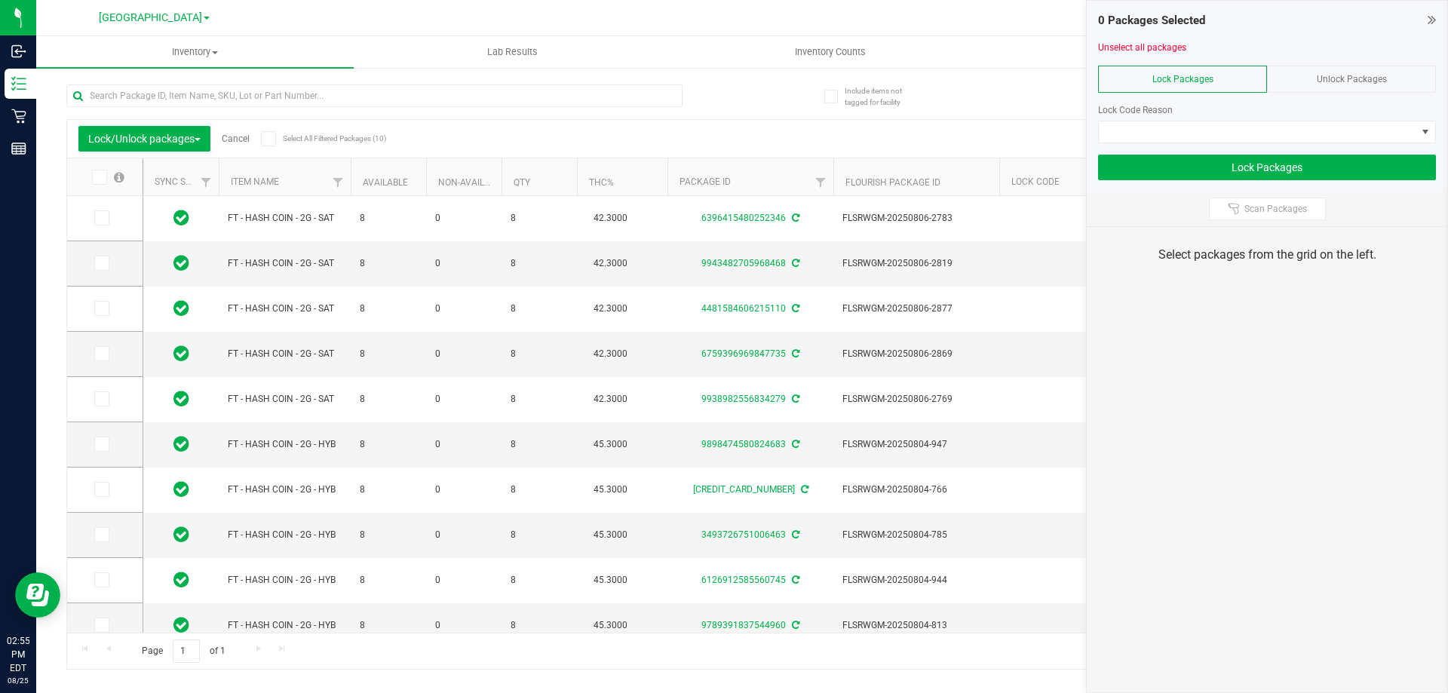
click at [100, 177] on icon at bounding box center [99, 177] width 10 height 0
click at [0, 0] on input "checkbox" at bounding box center [0, 0] width 0 height 0
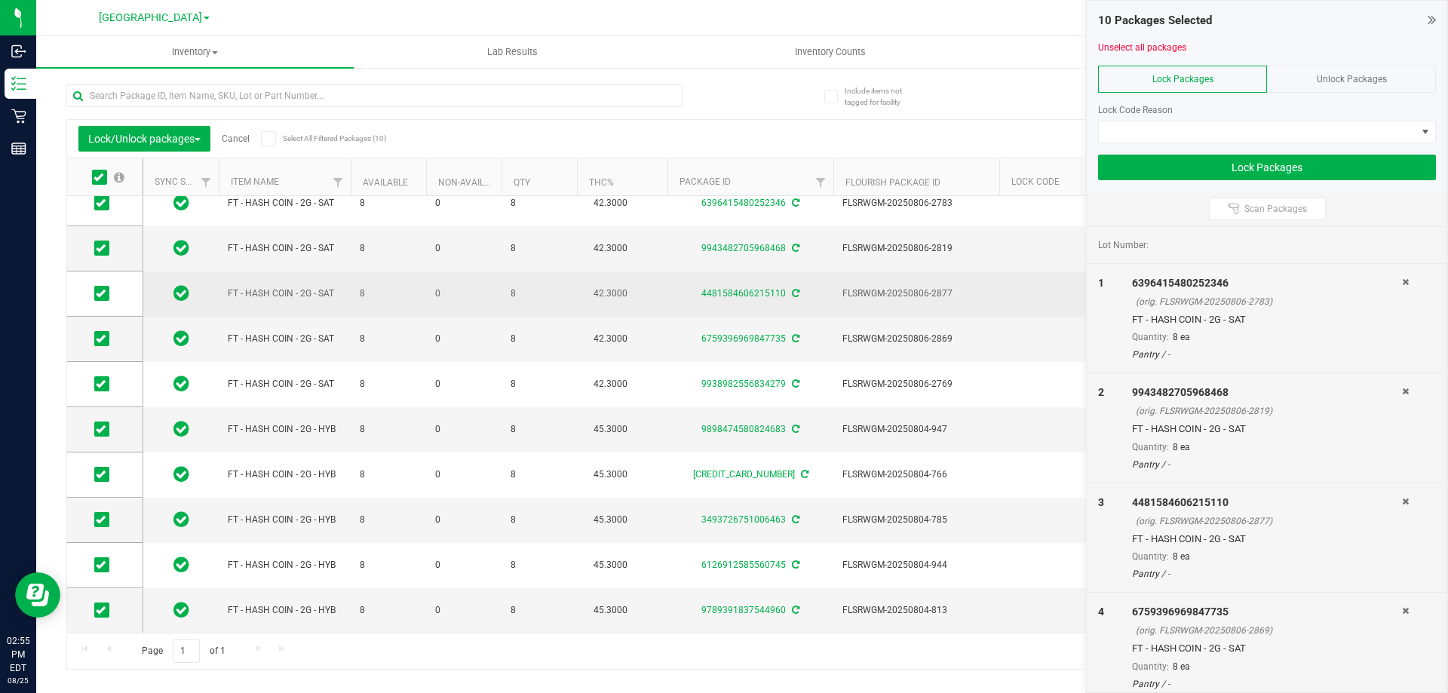
scroll to position [26, 0]
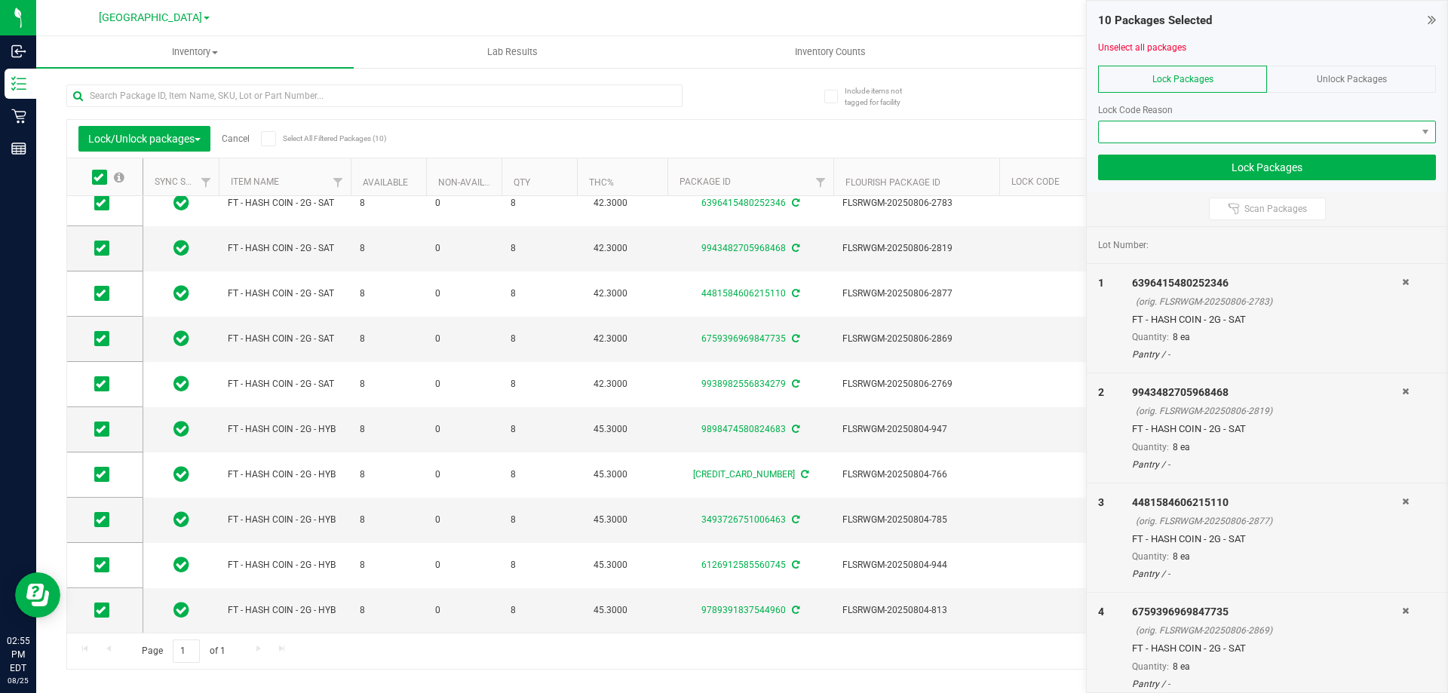
click at [1136, 130] on span at bounding box center [1257, 131] width 317 height 21
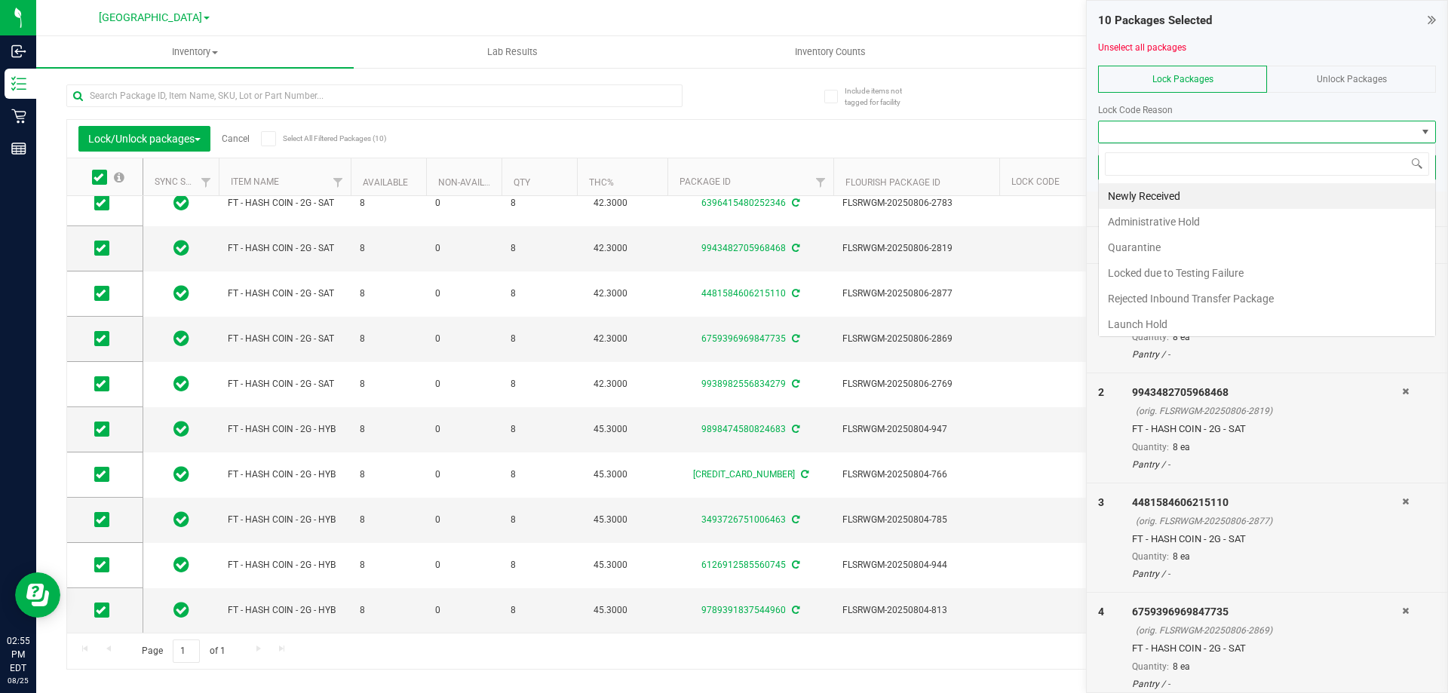
scroll to position [23, 338]
click at [1142, 196] on li "Newly Received" at bounding box center [1267, 196] width 336 height 26
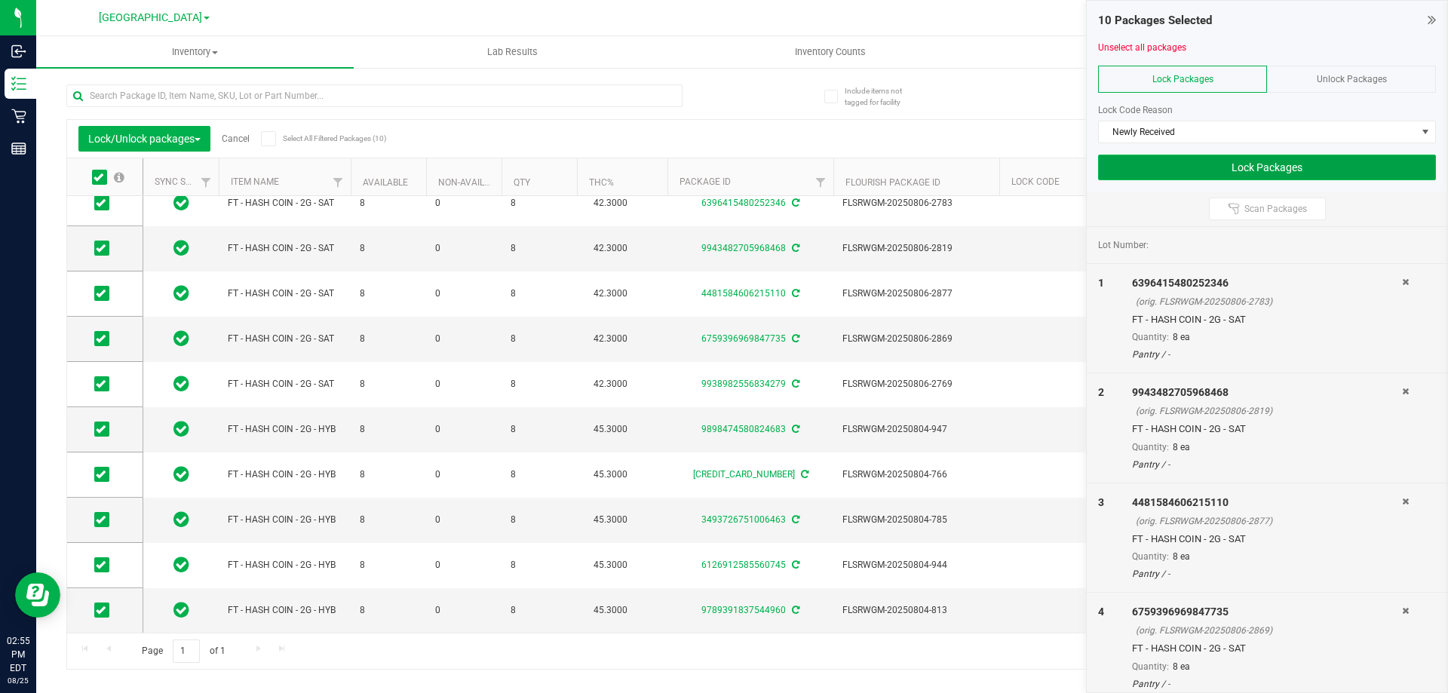
click at [1295, 167] on button "Lock Packages" at bounding box center [1267, 168] width 338 height 26
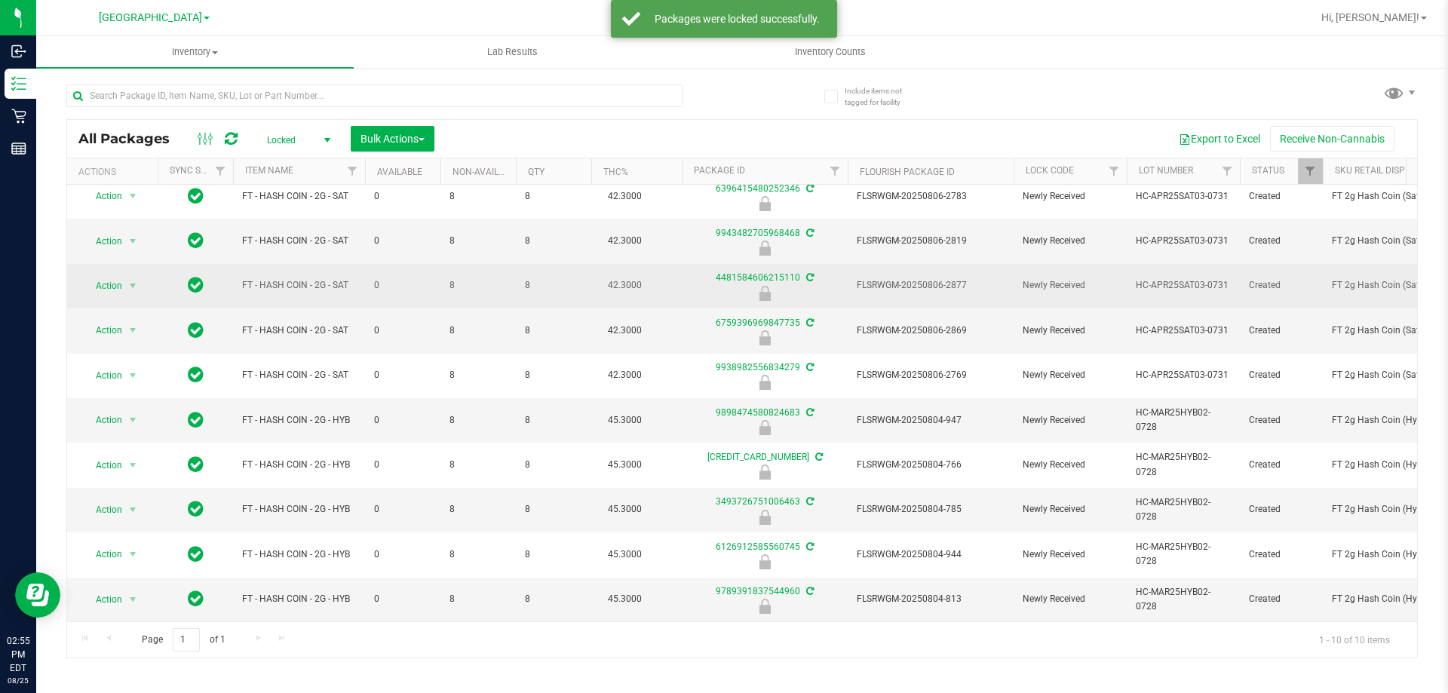
scroll to position [22, 0]
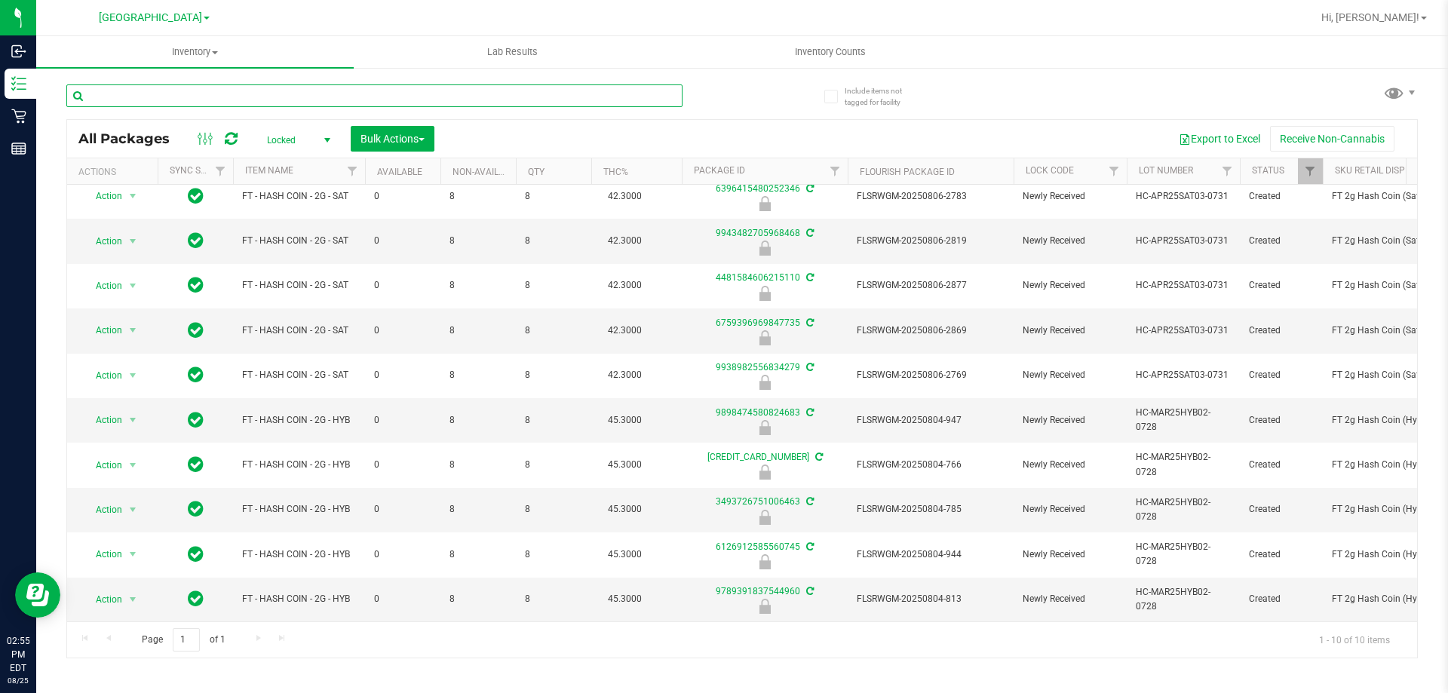
click at [392, 90] on input "text" at bounding box center [374, 95] width 616 height 23
click at [228, 142] on icon at bounding box center [231, 138] width 13 height 15
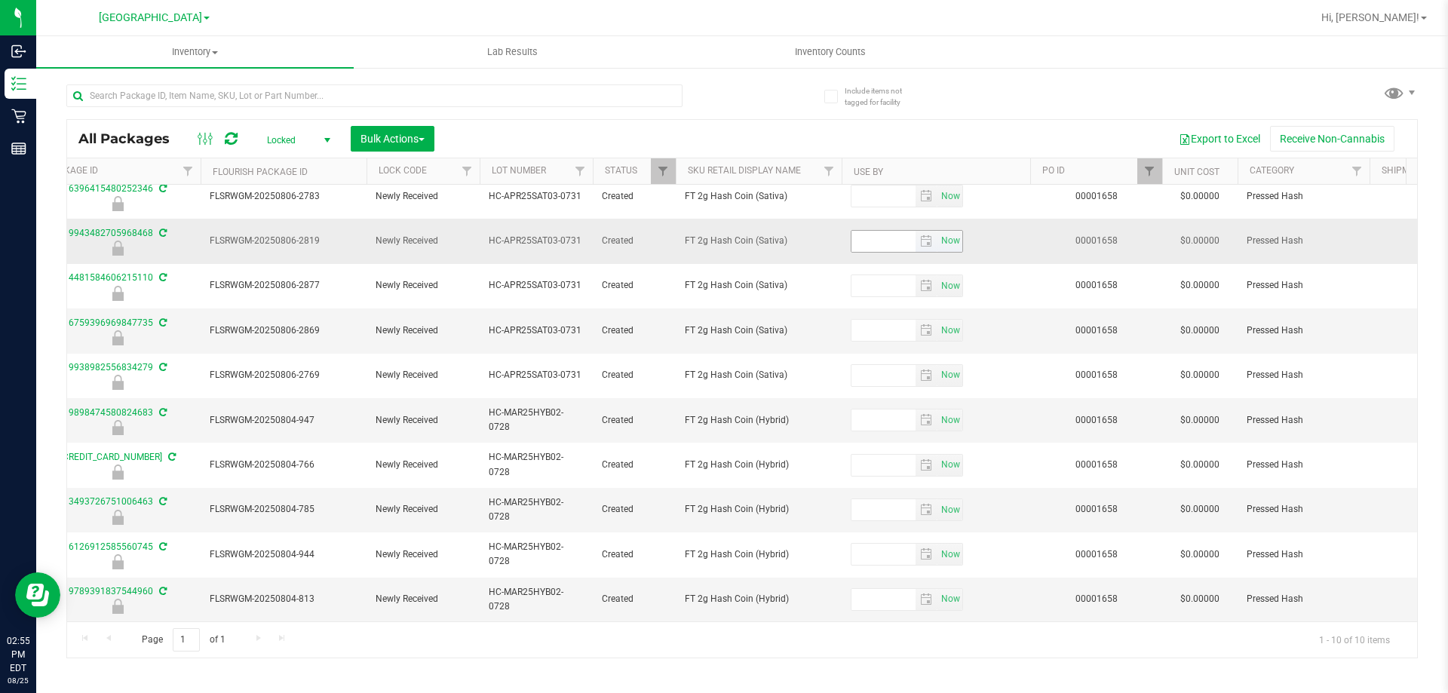
scroll to position [0, 657]
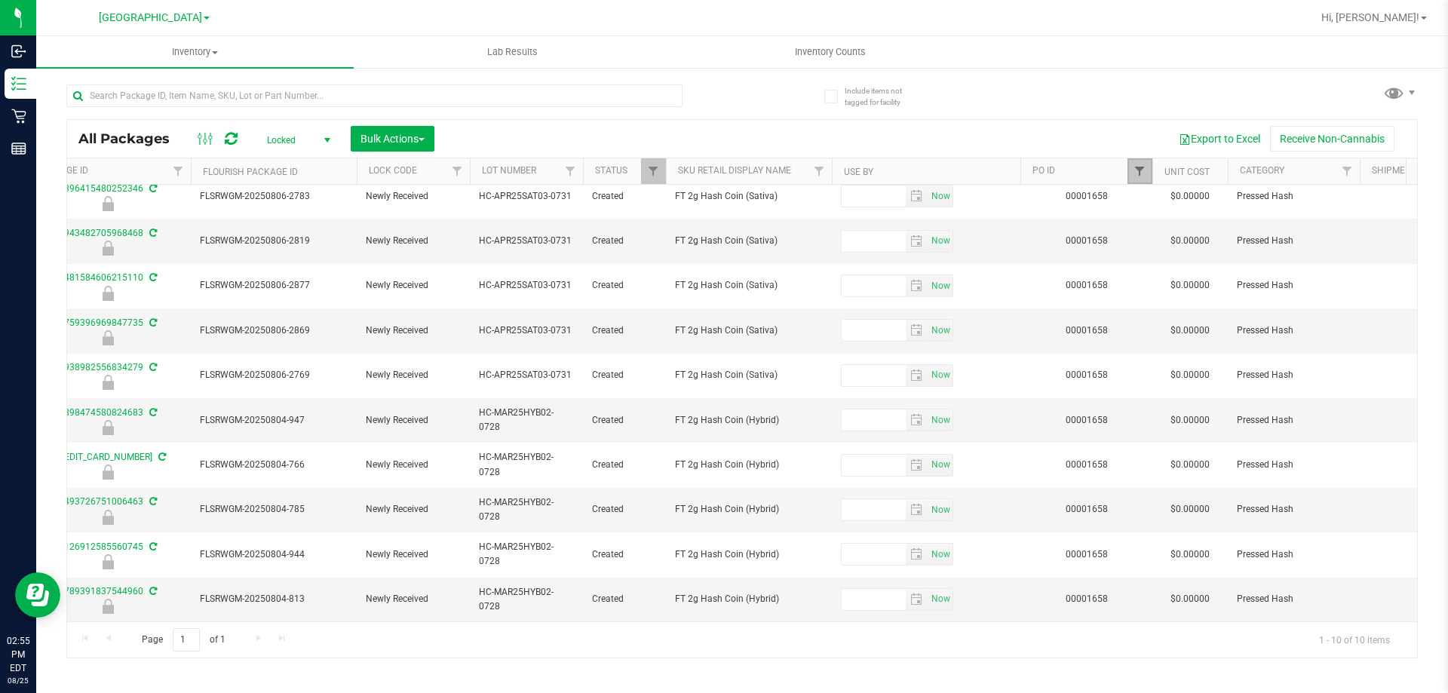
click at [1142, 168] on span "Filter" at bounding box center [1139, 171] width 12 height 12
click at [1264, 242] on button "Clear" at bounding box center [1255, 244] width 72 height 33
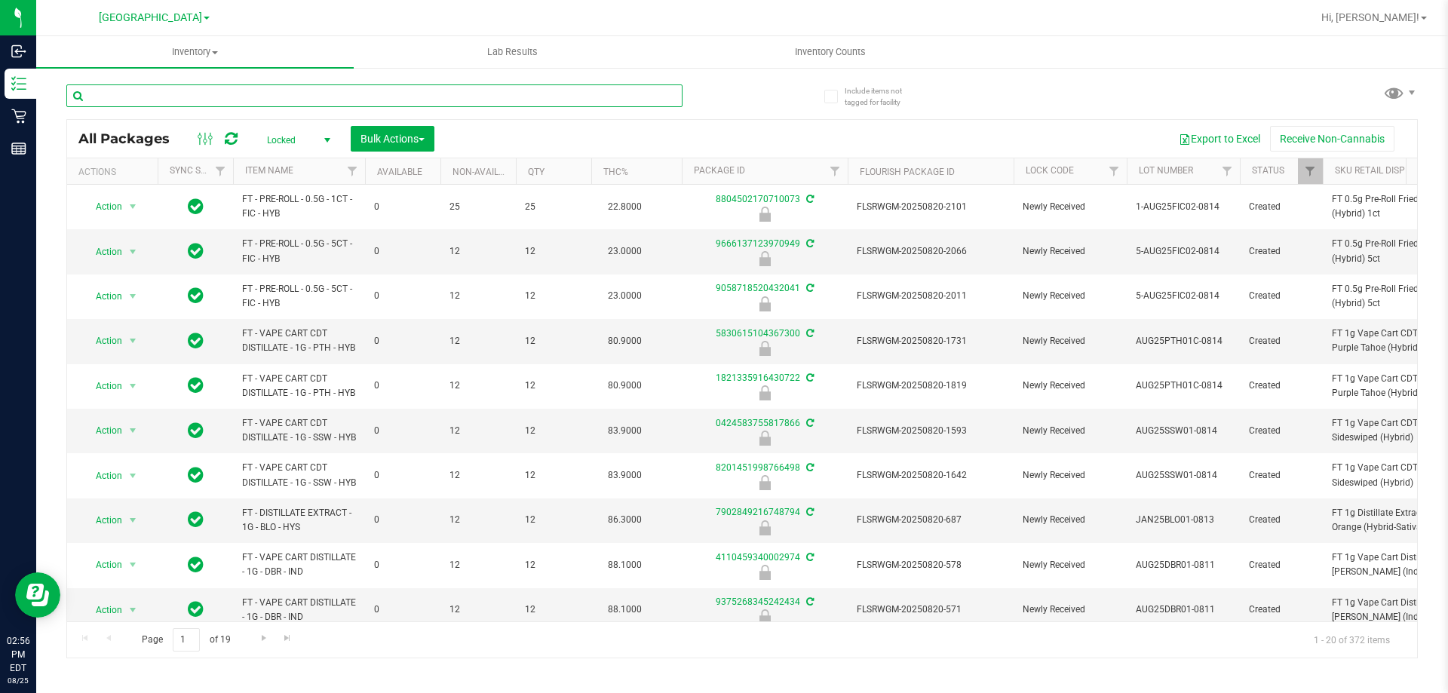
click at [621, 91] on input "text" at bounding box center [374, 95] width 616 height 23
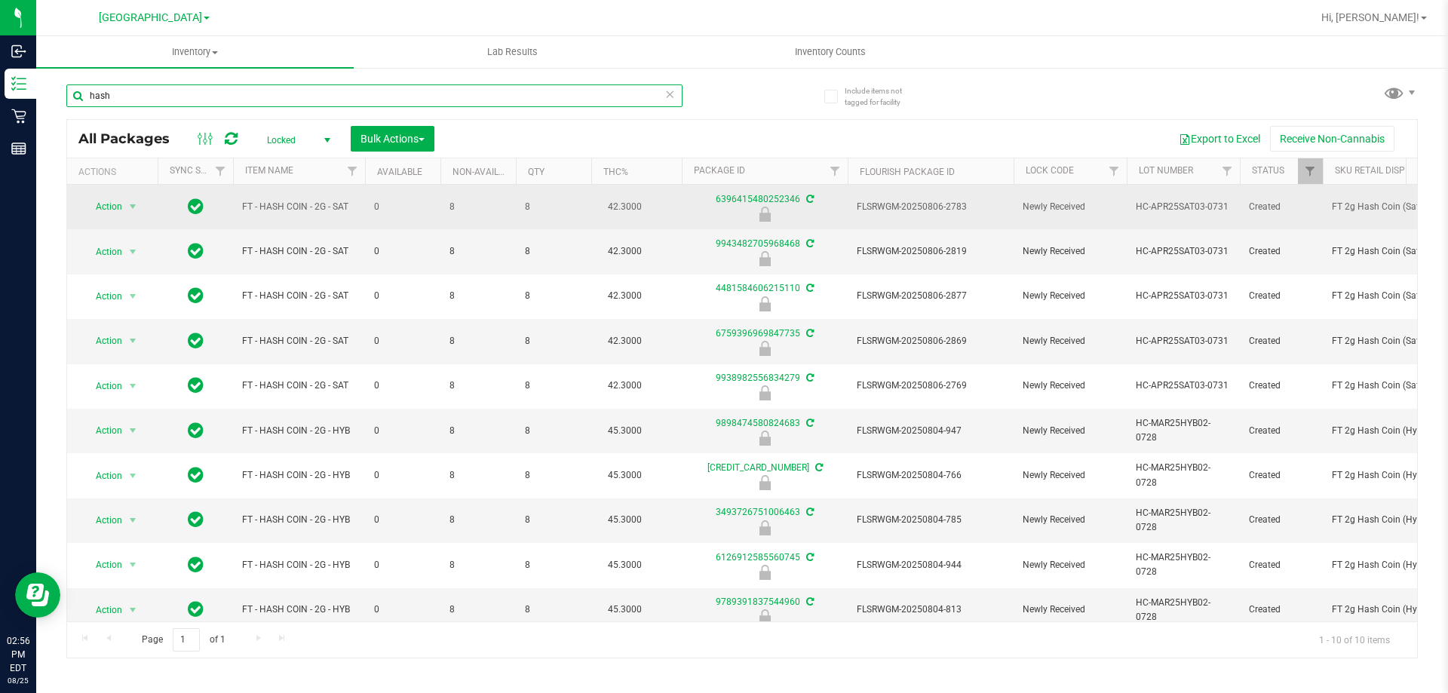
type input "hash"
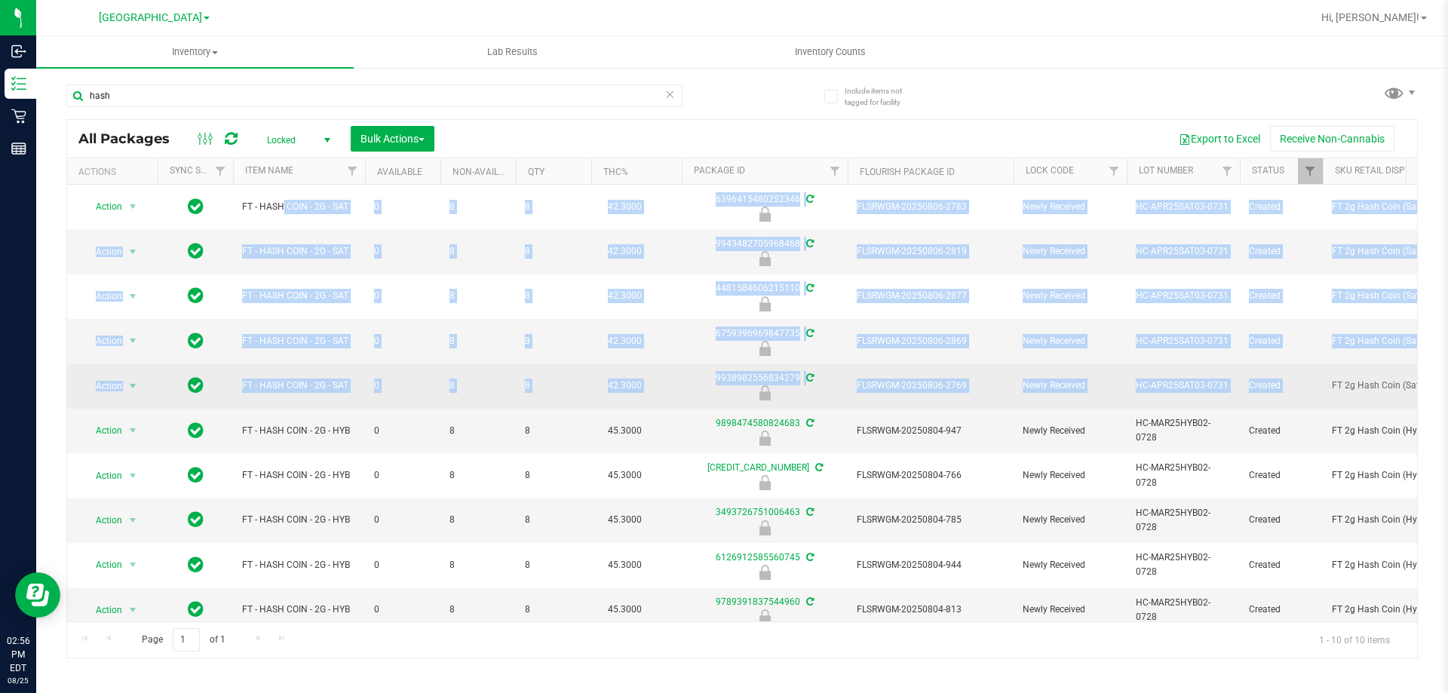
drag, startPoint x: 243, startPoint y: 206, endPoint x: 1344, endPoint y: 373, distance: 1114.2
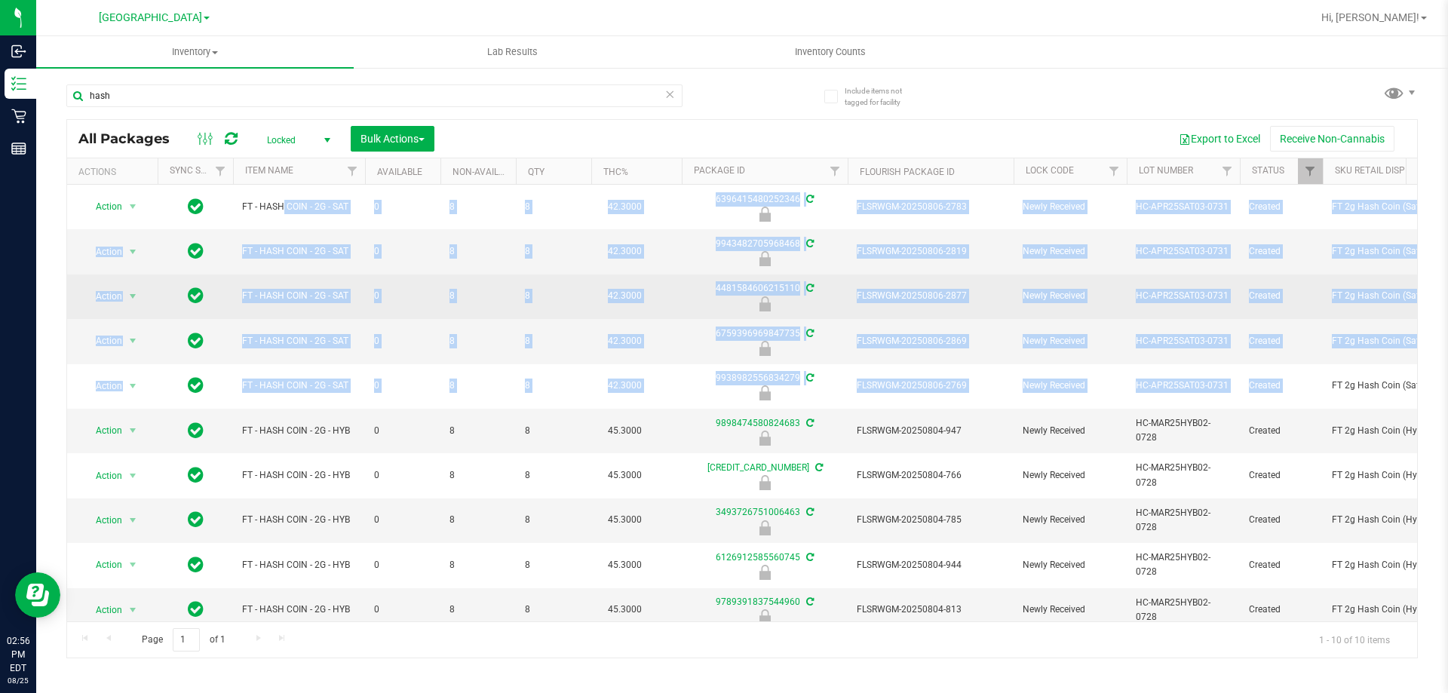
click at [948, 295] on span "FLSRWGM-20250806-2877" at bounding box center [931, 296] width 148 height 14
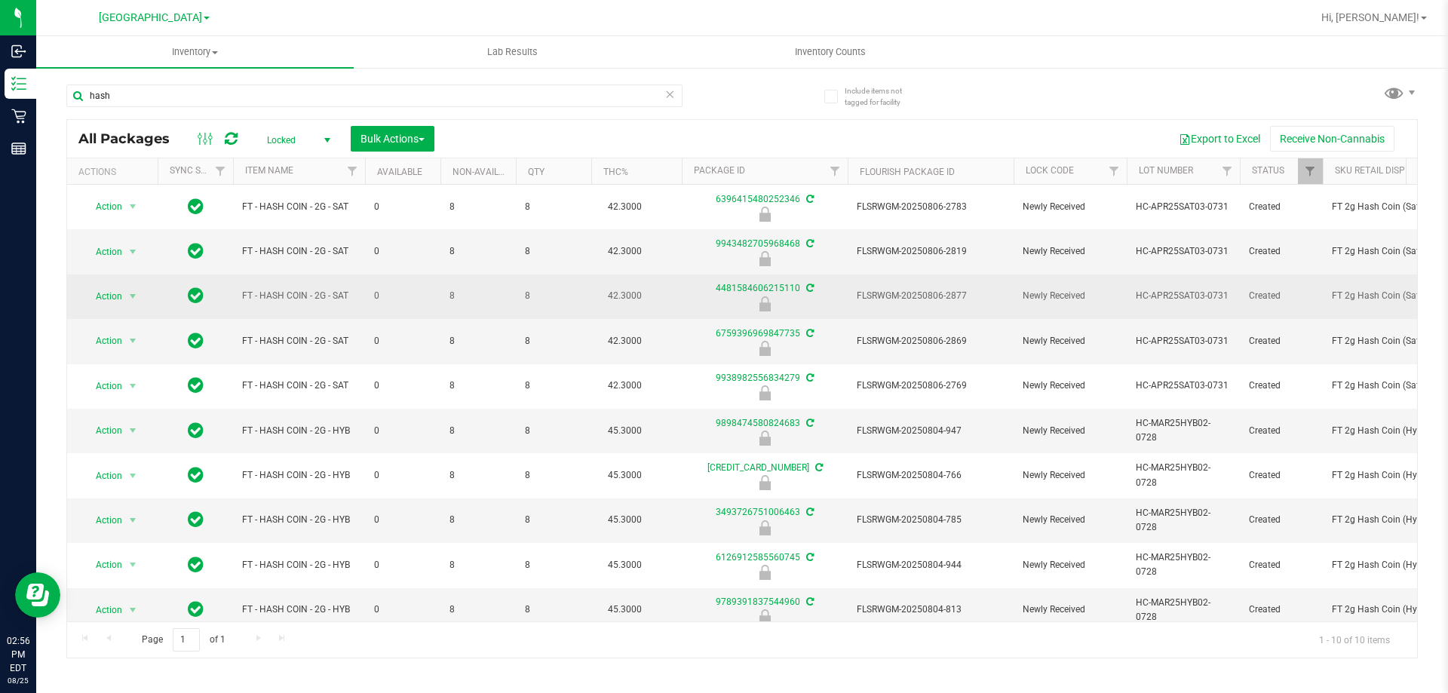
click at [948, 295] on span "FLSRWGM-20250806-2877" at bounding box center [931, 296] width 148 height 14
click at [109, 299] on span "Action" at bounding box center [102, 296] width 41 height 21
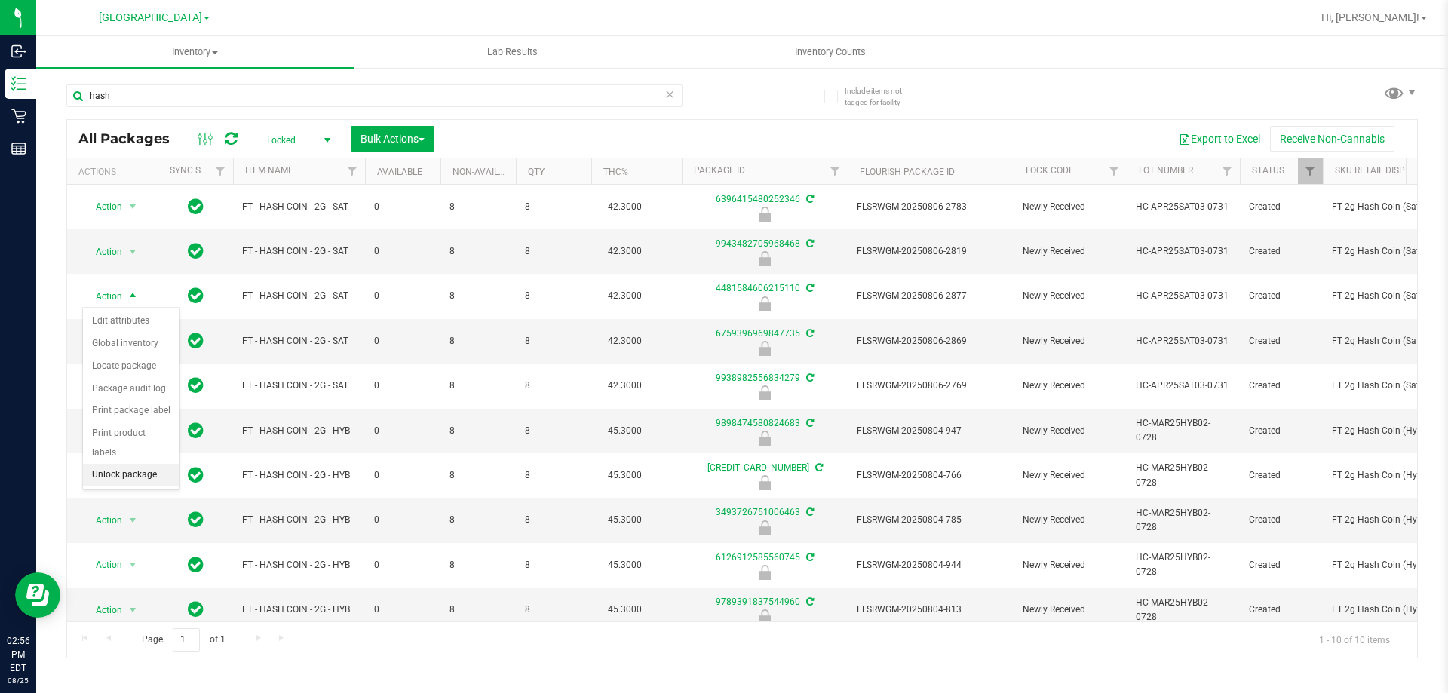
click at [145, 464] on li "Unlock package" at bounding box center [131, 475] width 97 height 23
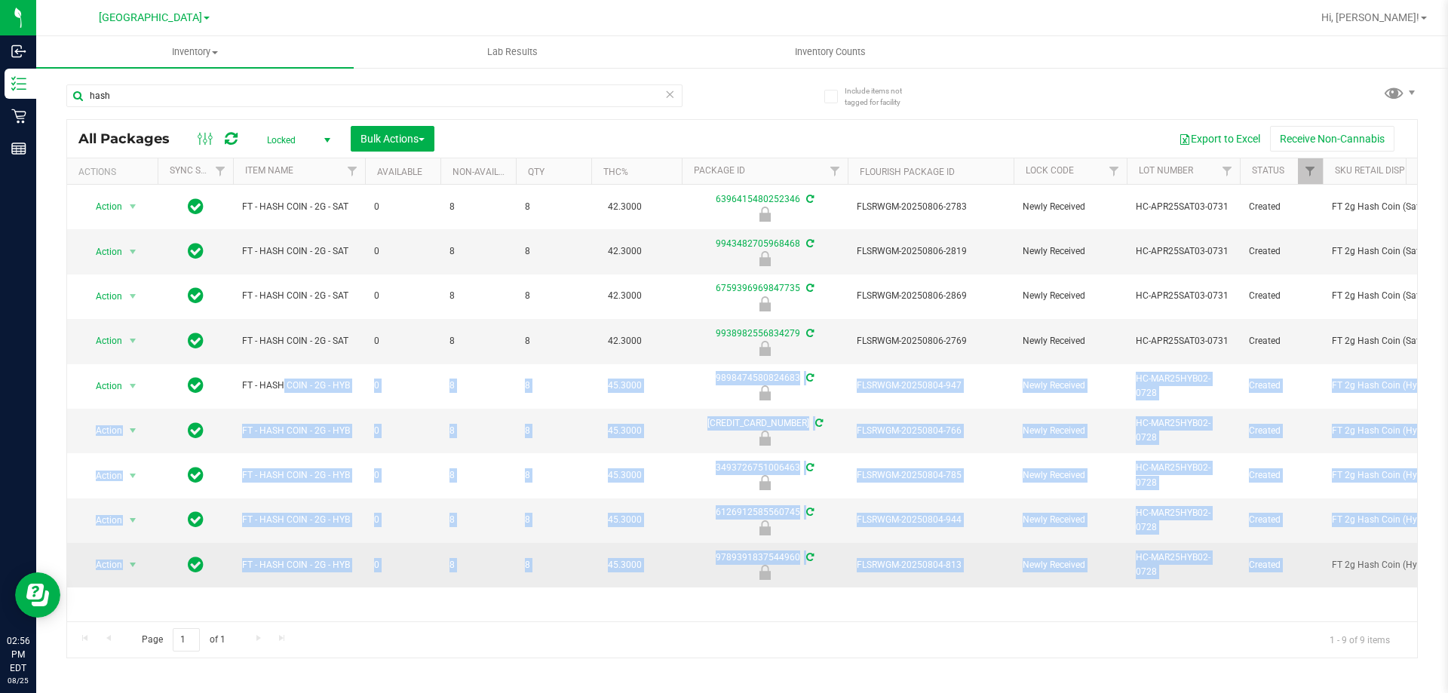
drag, startPoint x: 237, startPoint y: 378, endPoint x: 1389, endPoint y: 554, distance: 1165.6
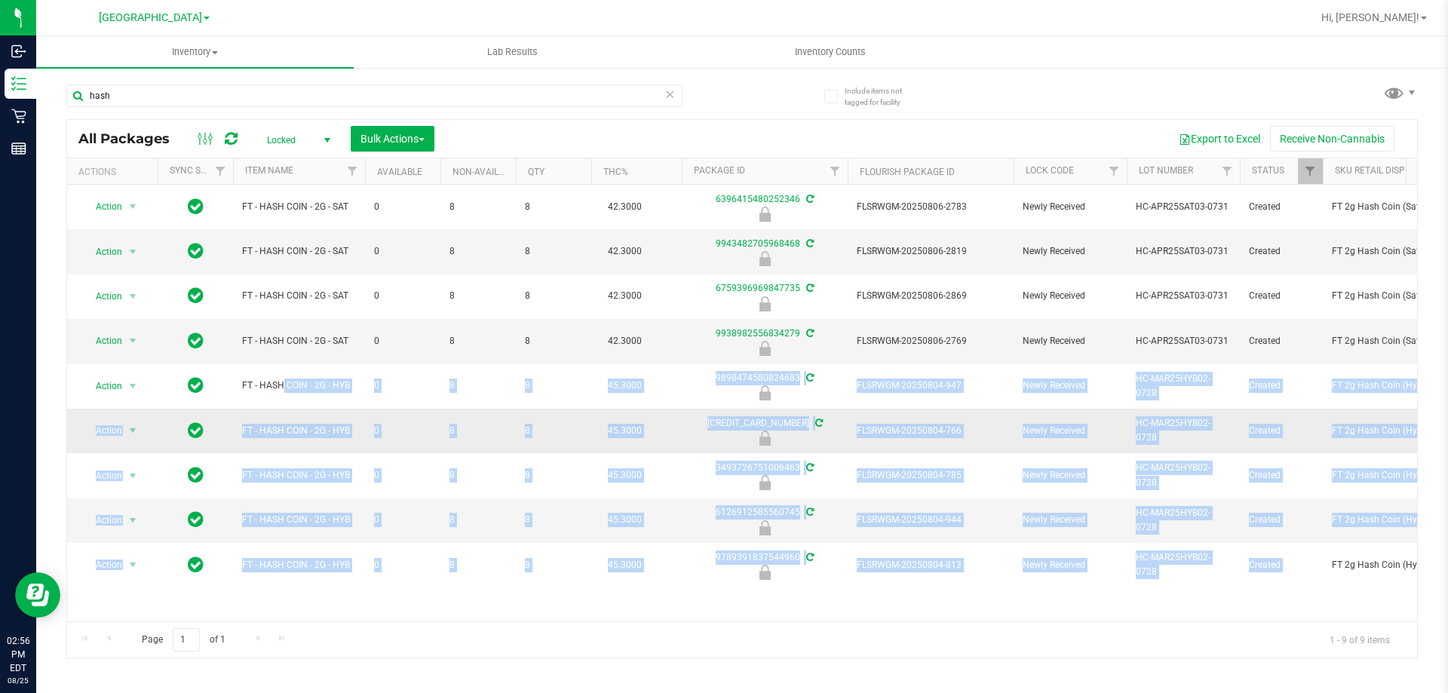
click at [946, 436] on span "FLSRWGM-20250804-766" at bounding box center [931, 431] width 148 height 14
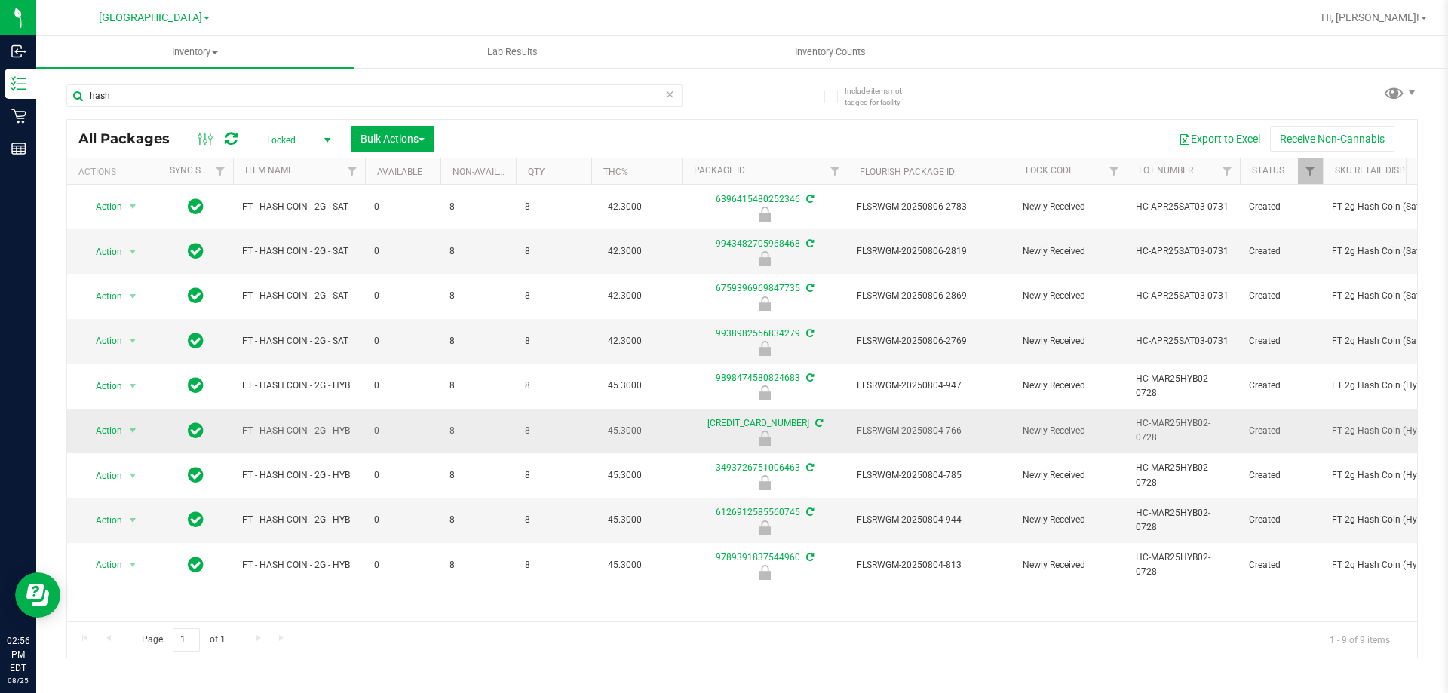
click at [946, 436] on span "FLSRWGM-20250804-766" at bounding box center [931, 431] width 148 height 14
click at [112, 434] on span "Action" at bounding box center [102, 430] width 41 height 21
click at [116, 599] on li "Unlock package" at bounding box center [131, 610] width 97 height 23
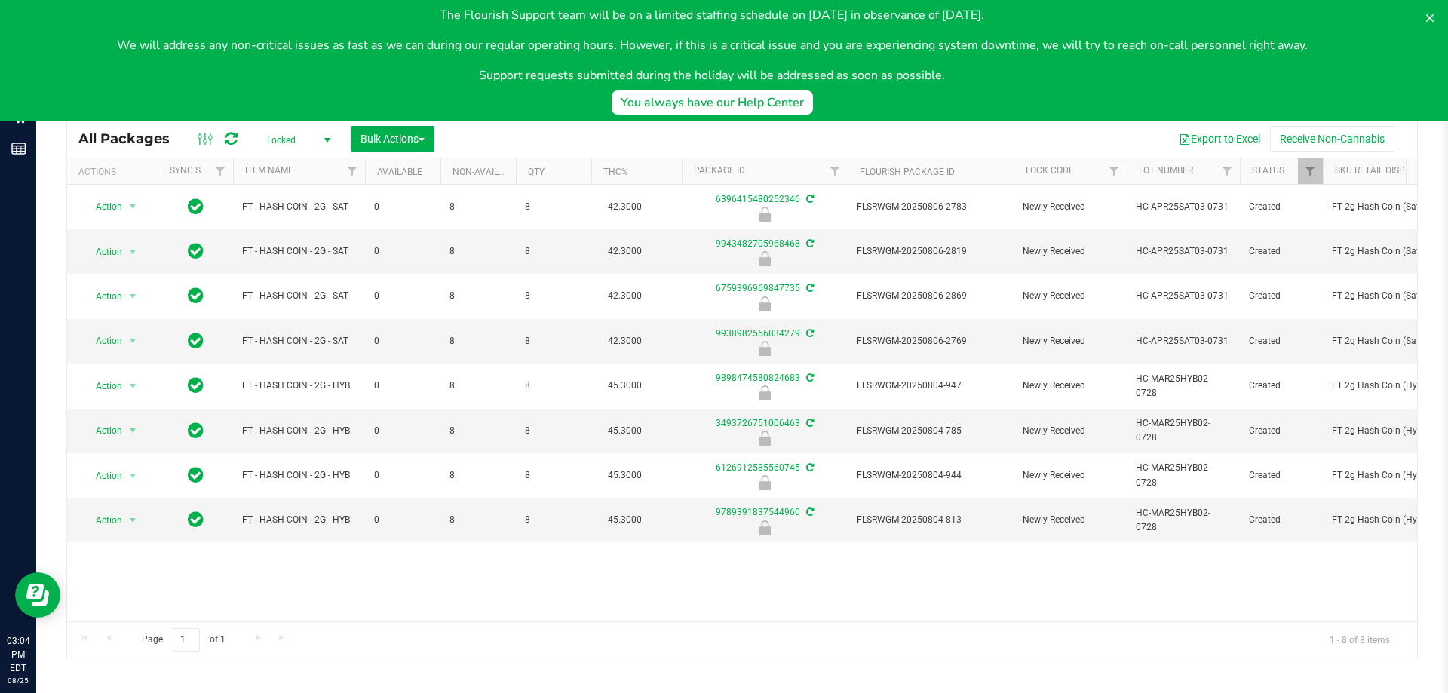
click at [486, 580] on div "Action Action Edit attributes Global inventory Locate package Package audit log…" at bounding box center [742, 403] width 1350 height 437
click at [477, 578] on div "Action Action Edit attributes Global inventory Locate package Package audit log…" at bounding box center [742, 403] width 1350 height 437
click at [1425, 20] on icon at bounding box center [1430, 18] width 12 height 12
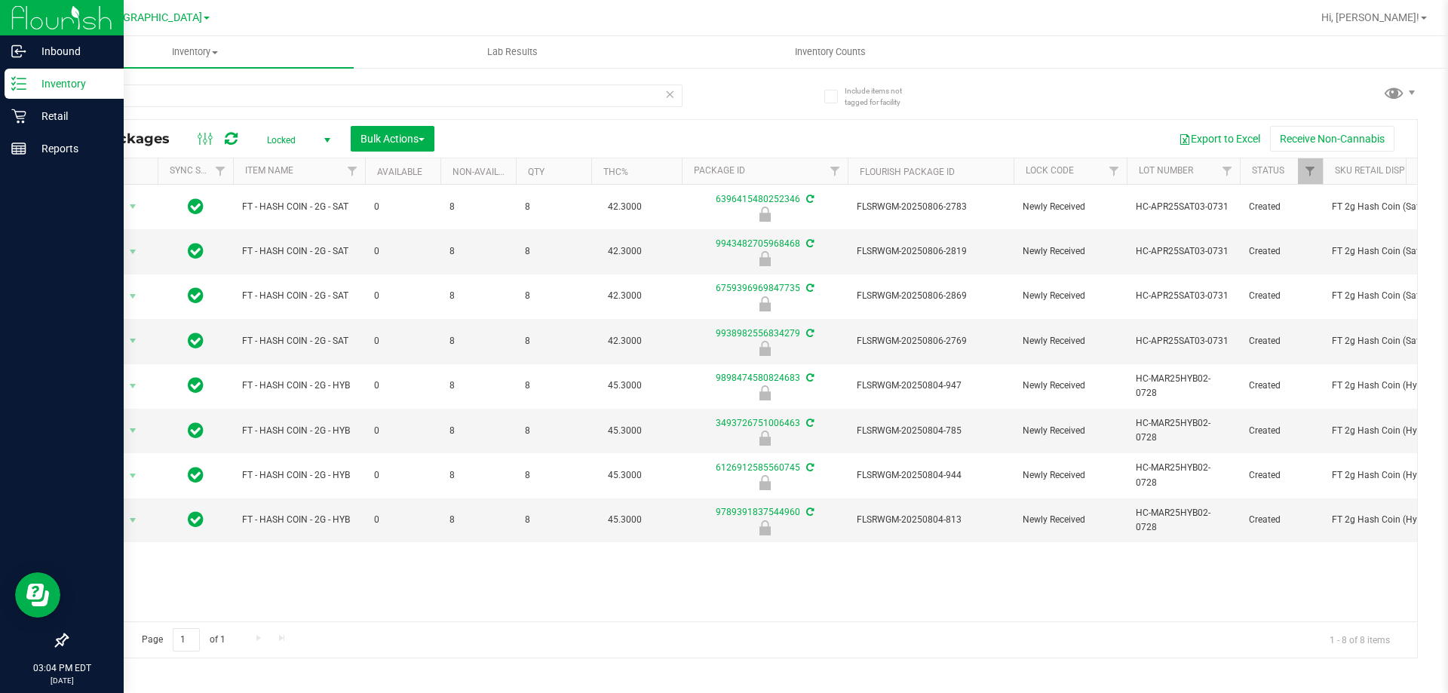
click at [24, 88] on icon at bounding box center [18, 83] width 15 height 15
click at [76, 48] on p "Inbound" at bounding box center [71, 51] width 90 height 18
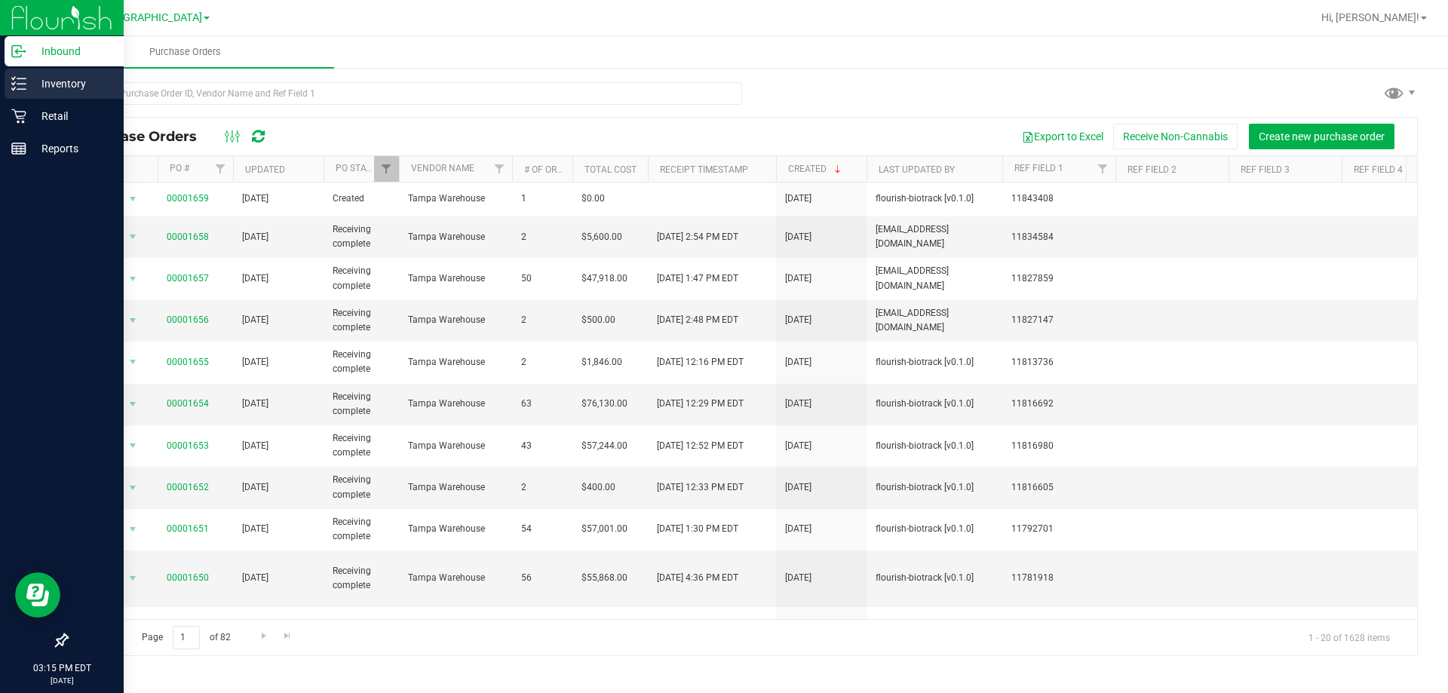
click at [54, 75] on p "Inventory" at bounding box center [71, 84] width 90 height 18
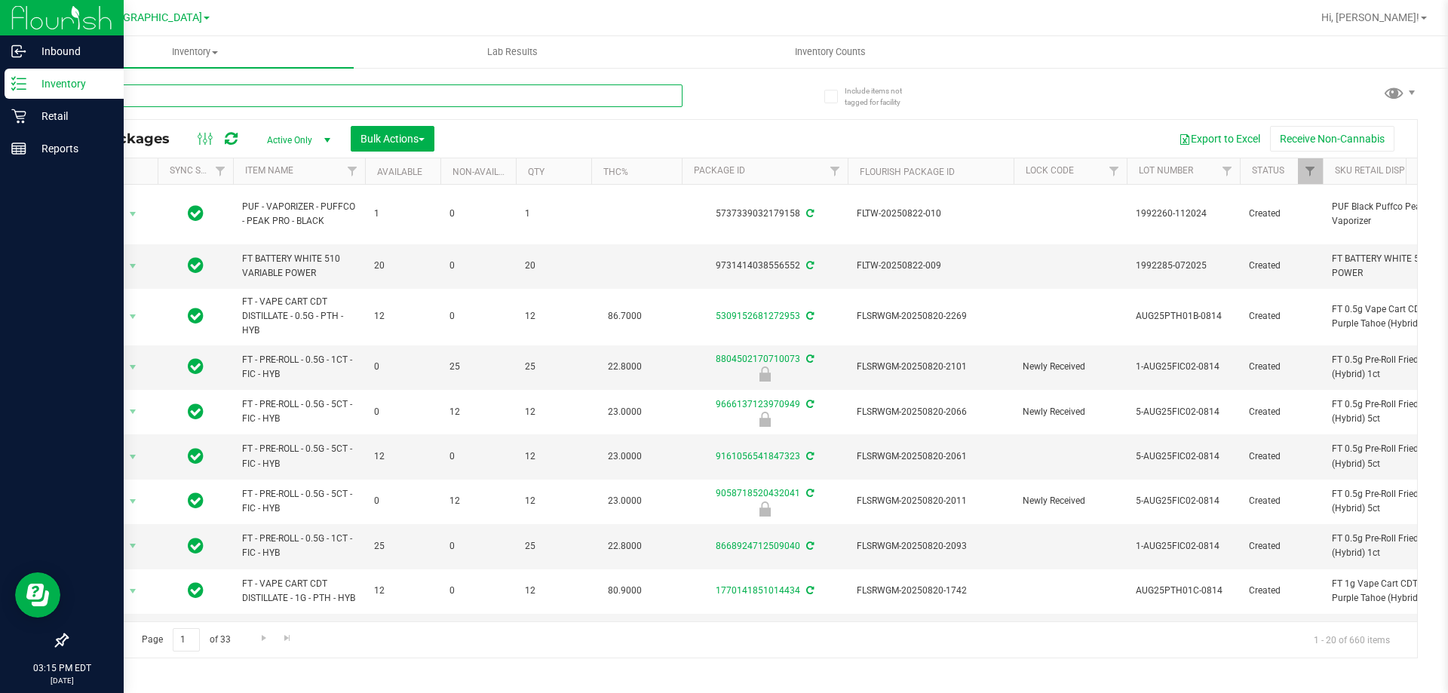
click at [160, 93] on input "text" at bounding box center [374, 95] width 616 height 23
type input "ddf"
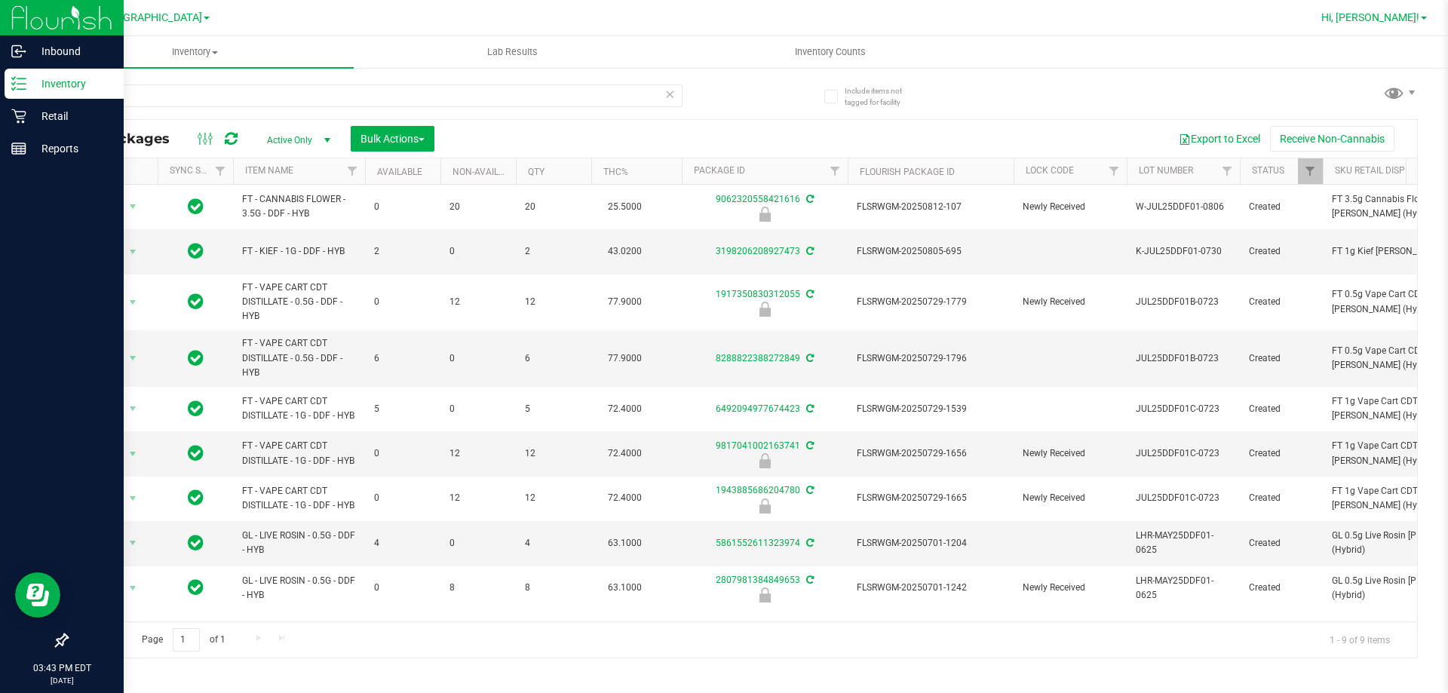
click at [1380, 12] on span "Hi, [PERSON_NAME]!" at bounding box center [1370, 17] width 98 height 12
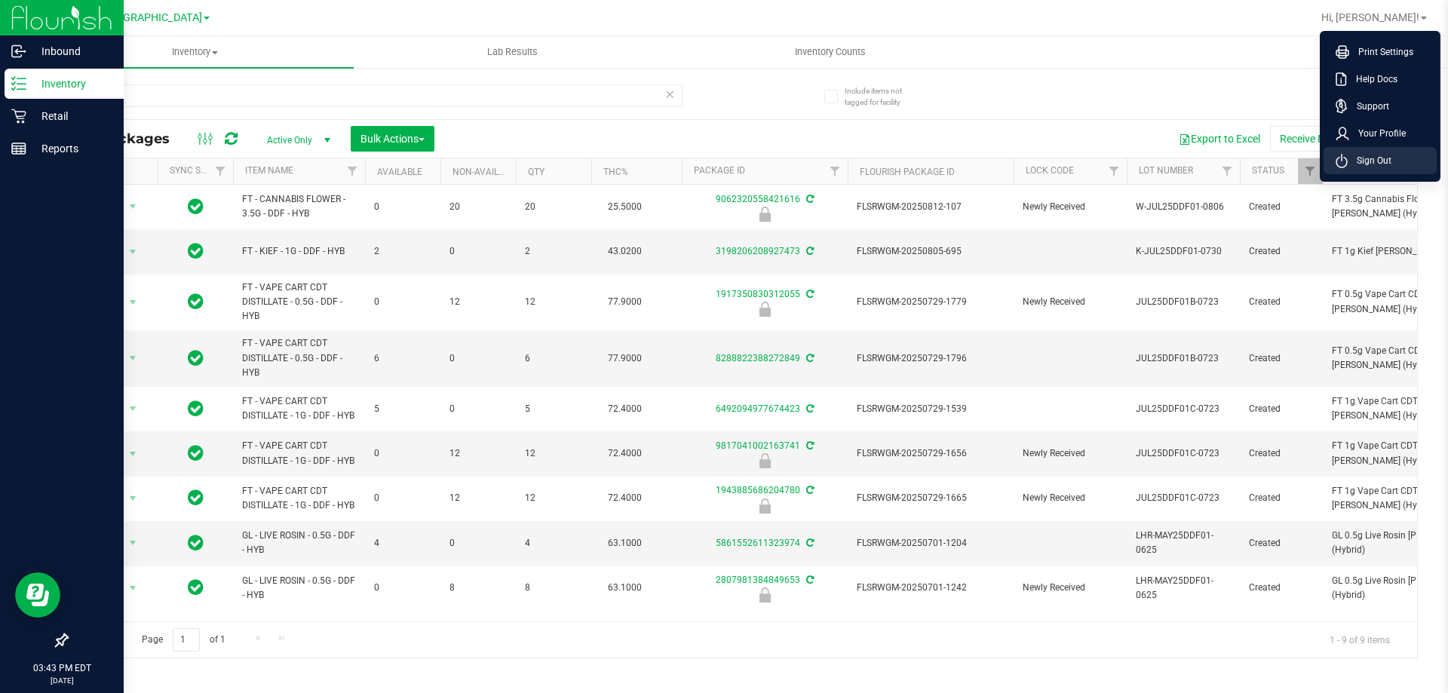
click at [1371, 152] on li "Sign Out" at bounding box center [1379, 160] width 113 height 27
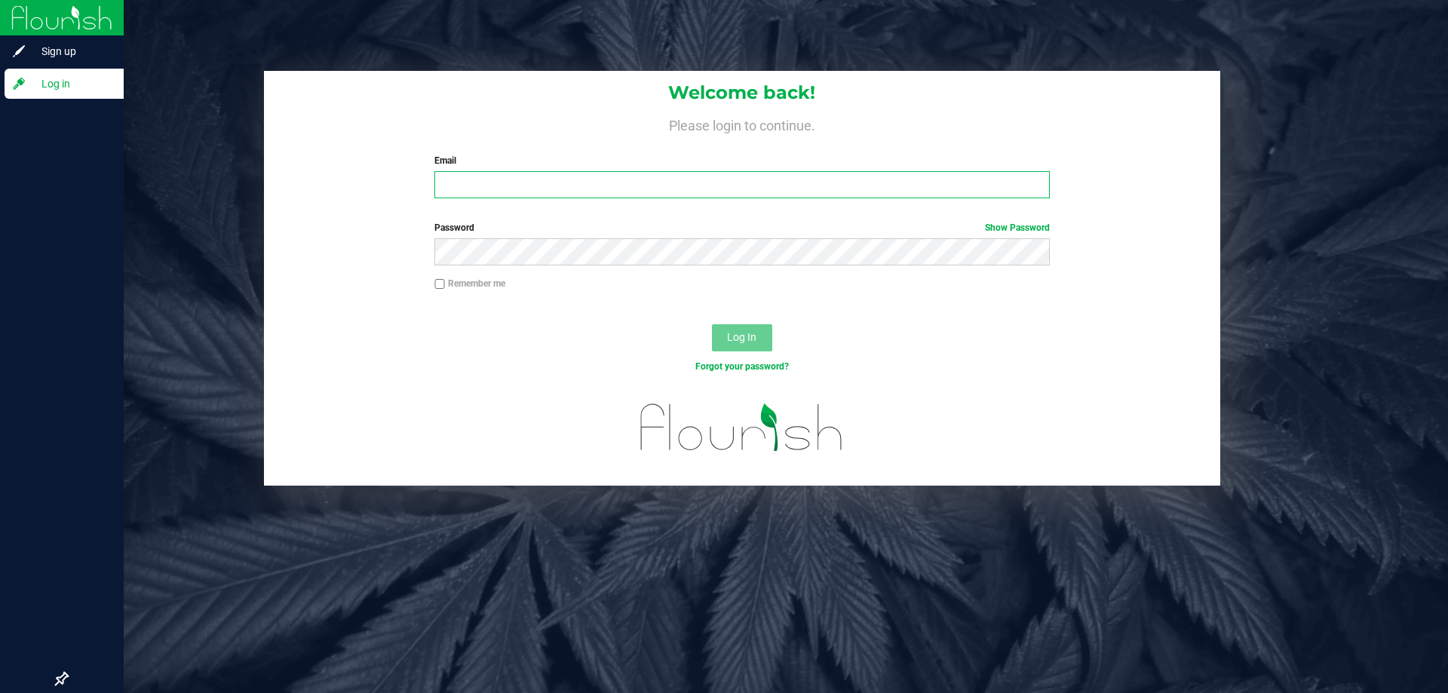
drag, startPoint x: 924, startPoint y: 186, endPoint x: 928, endPoint y: 159, distance: 26.7
click at [924, 184] on input "Email" at bounding box center [741, 184] width 615 height 27
click at [577, 192] on input "[EMAIL_ADDRESS][DOMAIN_NAME]" at bounding box center [741, 184] width 615 height 27
click at [577, 191] on input "[EMAIL_ADDRESS][DOMAIN_NAME]" at bounding box center [741, 184] width 615 height 27
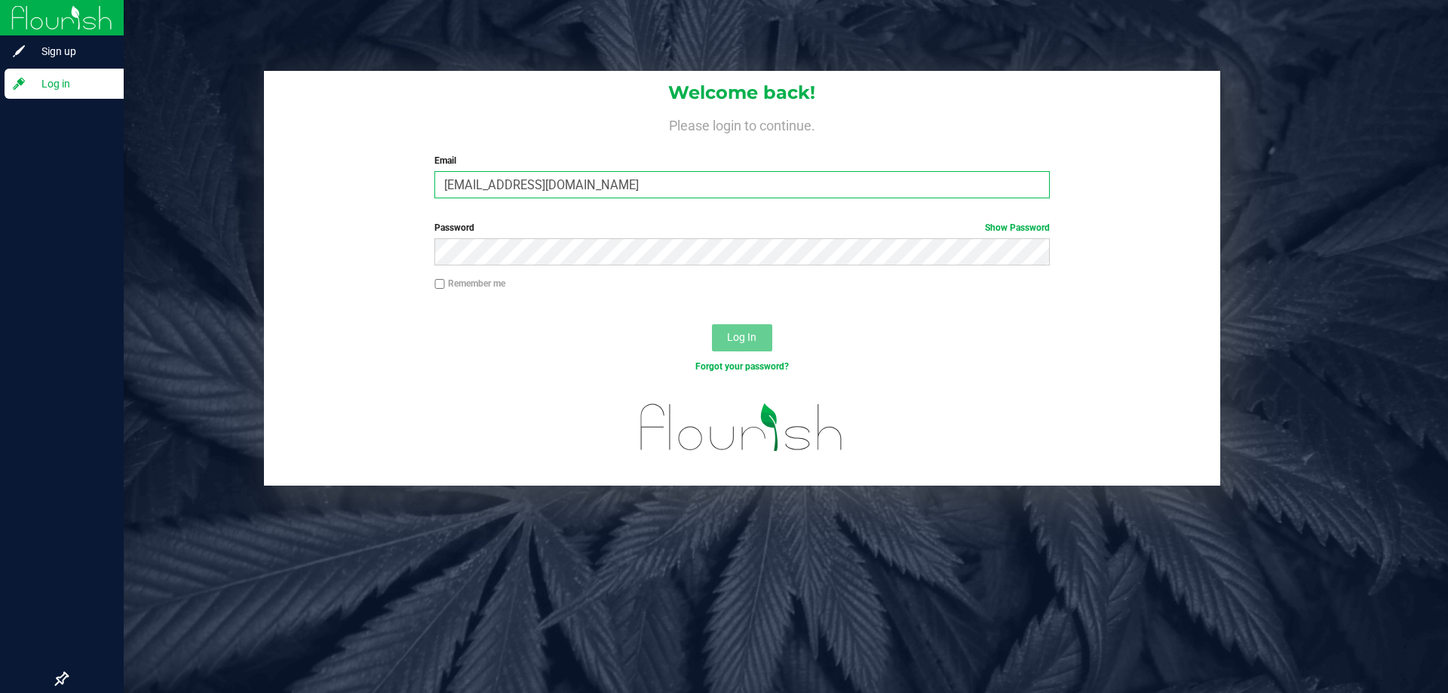
type input "[EMAIL_ADDRESS][DOMAIN_NAME]"
click at [712, 324] on button "Log In" at bounding box center [742, 337] width 60 height 27
